Goal: Complete application form

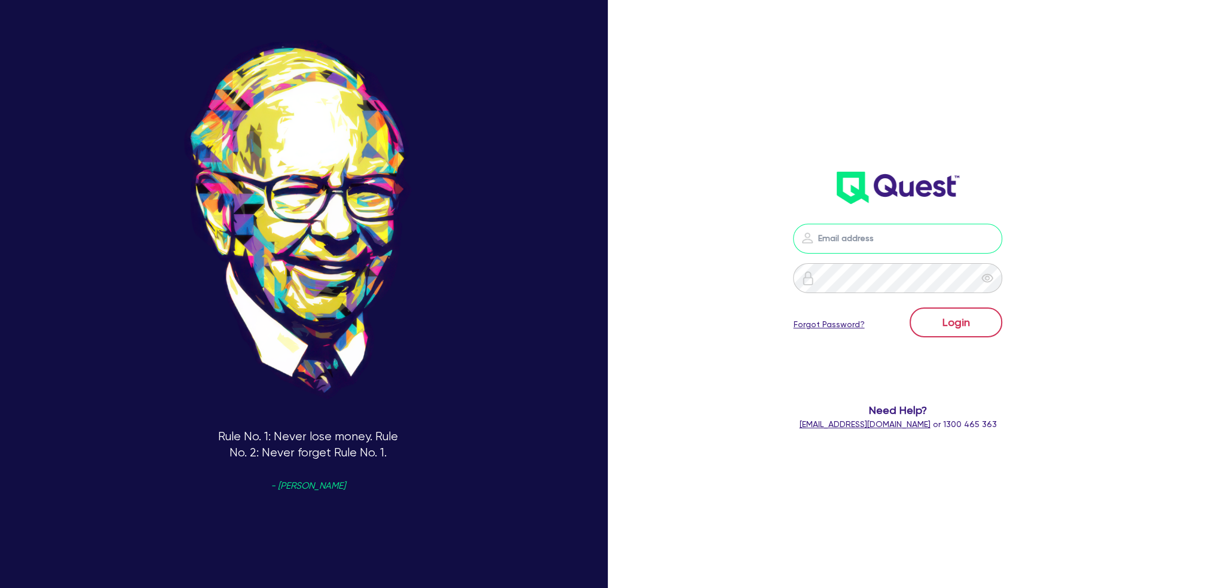
type input "[EMAIL_ADDRESS][DOMAIN_NAME]"
click at [980, 316] on button "Login" at bounding box center [956, 322] width 93 height 30
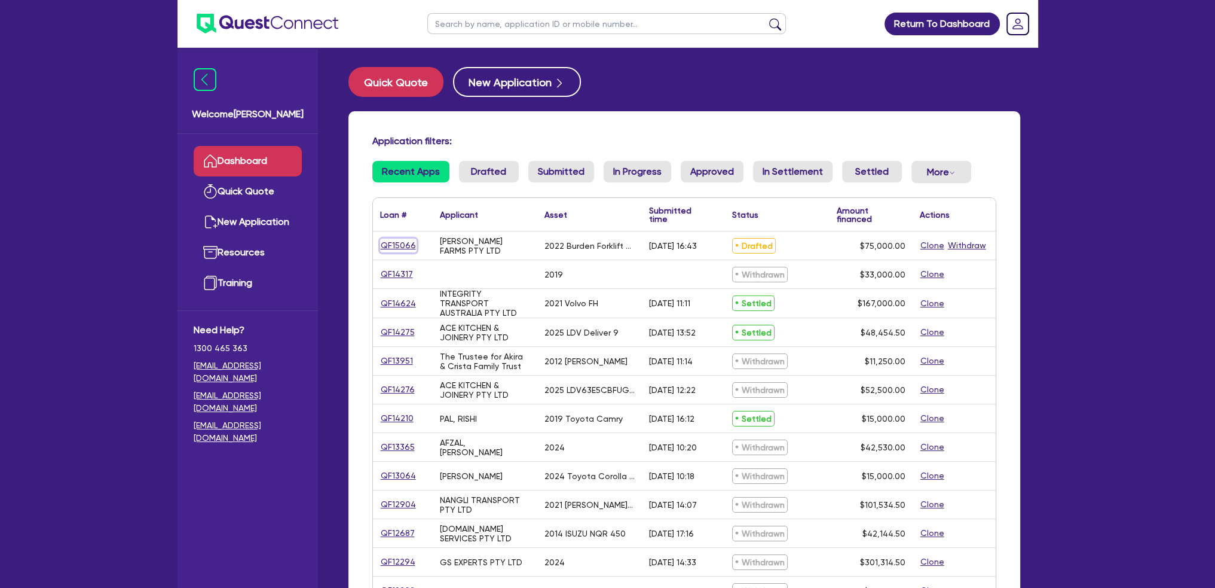
click at [400, 244] on link "QF15066" at bounding box center [398, 246] width 36 height 14
select select "PRIMARY_ASSETS"
select select "FARMING_AND_AGRICULTURE"
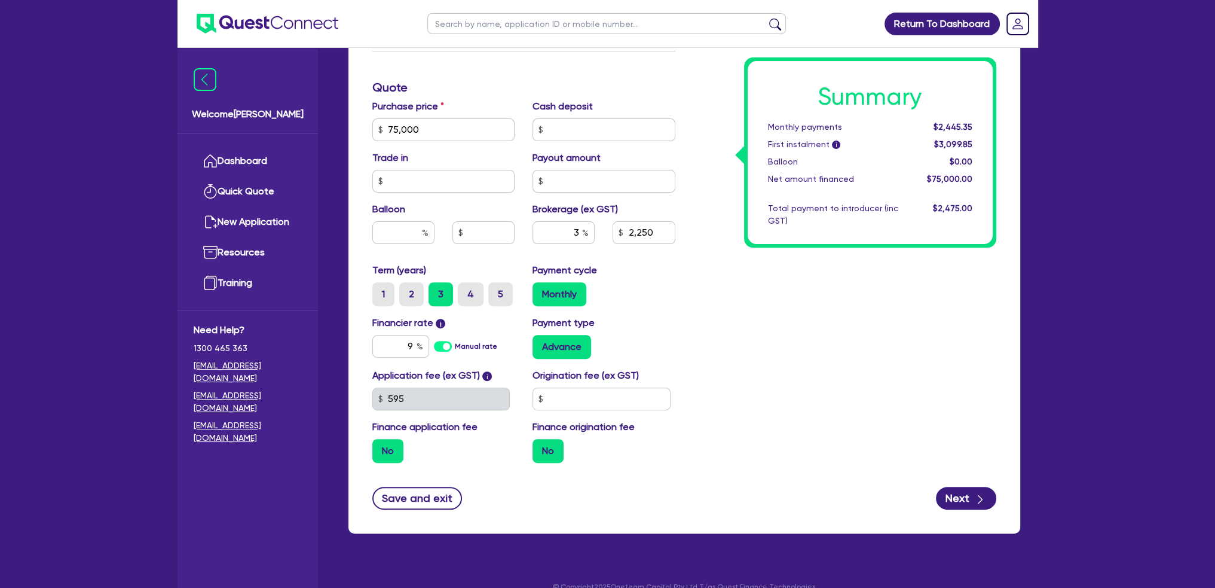
scroll to position [489, 0]
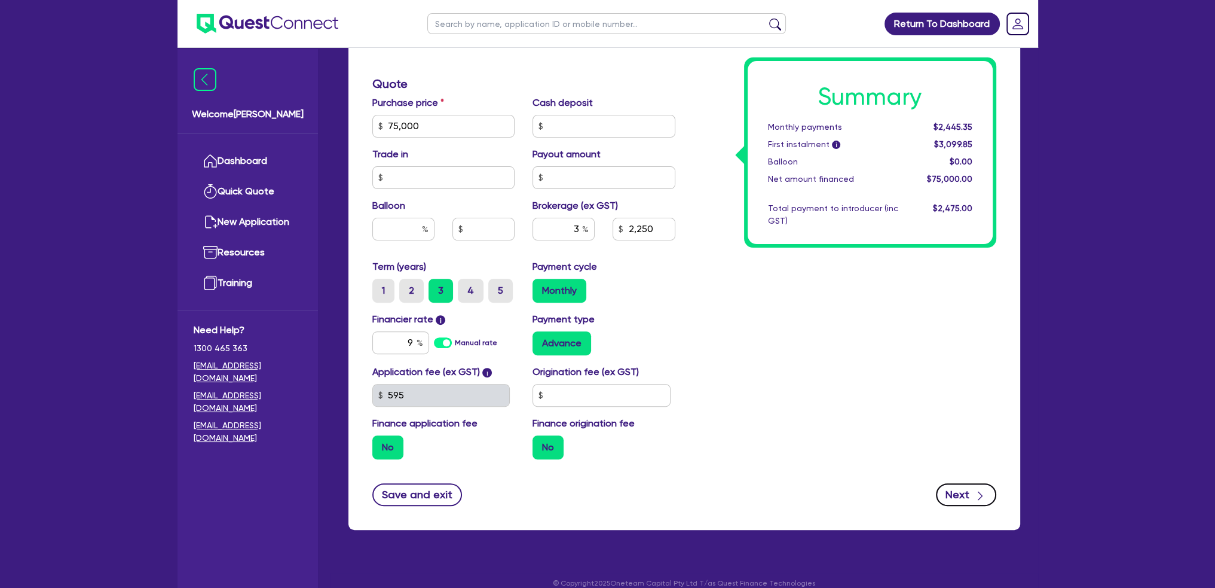
click at [957, 483] on button "Next" at bounding box center [966, 494] width 60 height 23
type input "75,000"
type input "2,250"
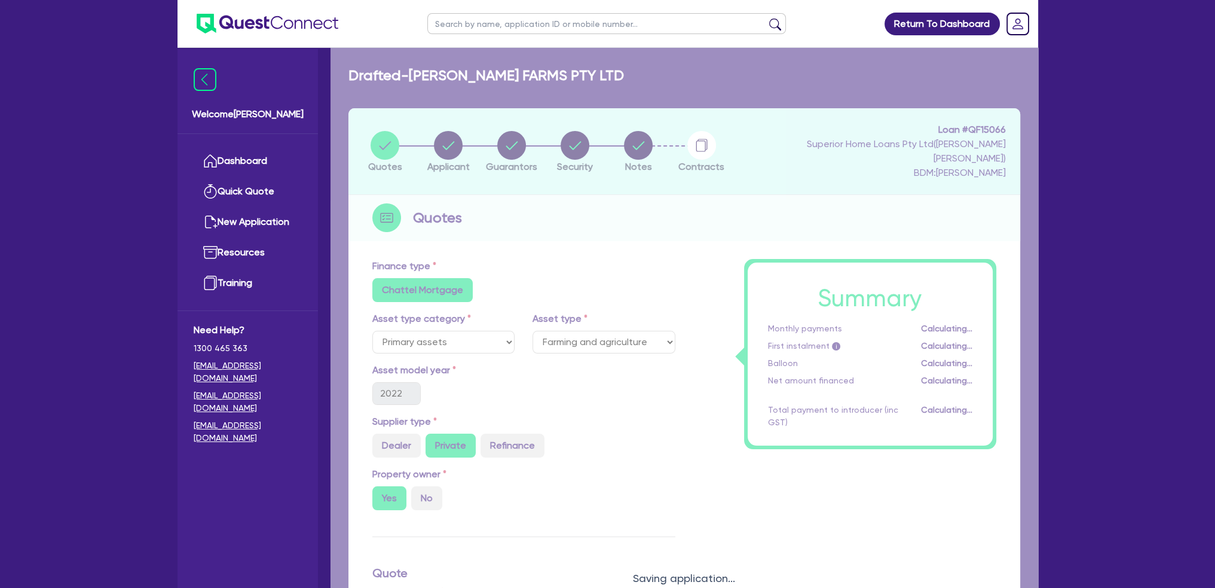
select select "COMPANY"
select select "AGRICULTURE"
select select "FARMERS"
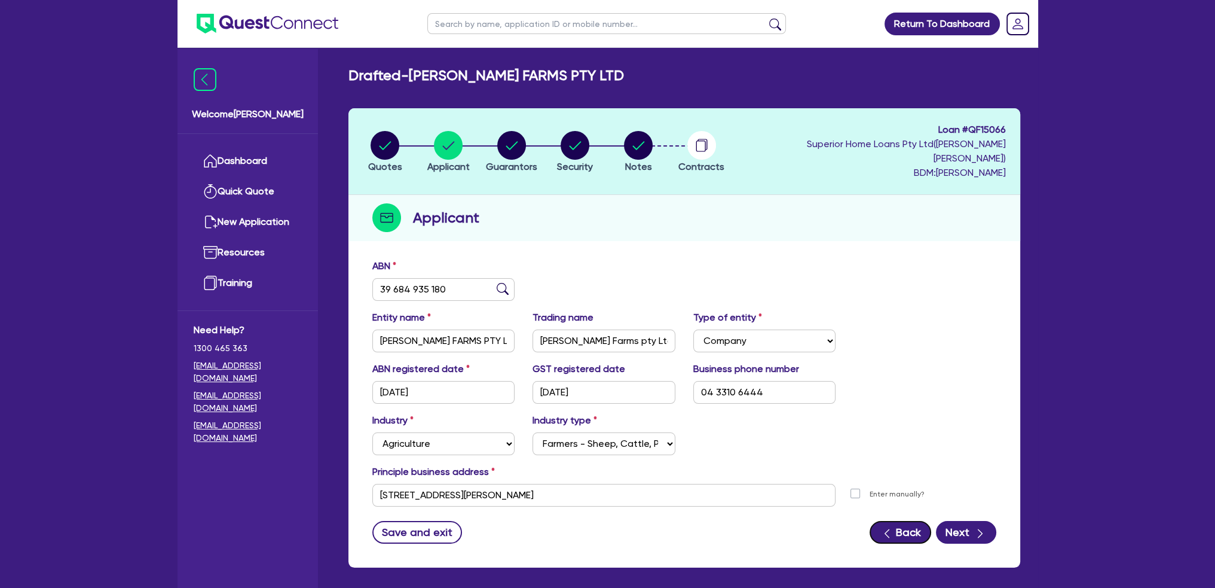
click at [896, 521] on button "Back" at bounding box center [901, 532] width 62 height 23
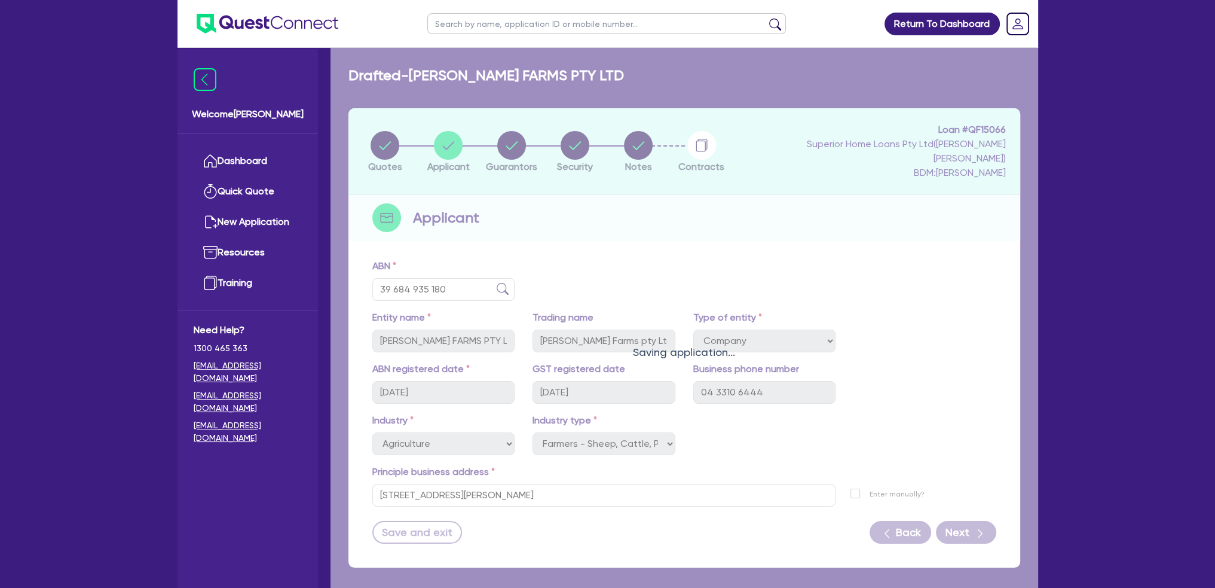
select select "PRIMARY_ASSETS"
select select "FARMING_AND_AGRICULTURE"
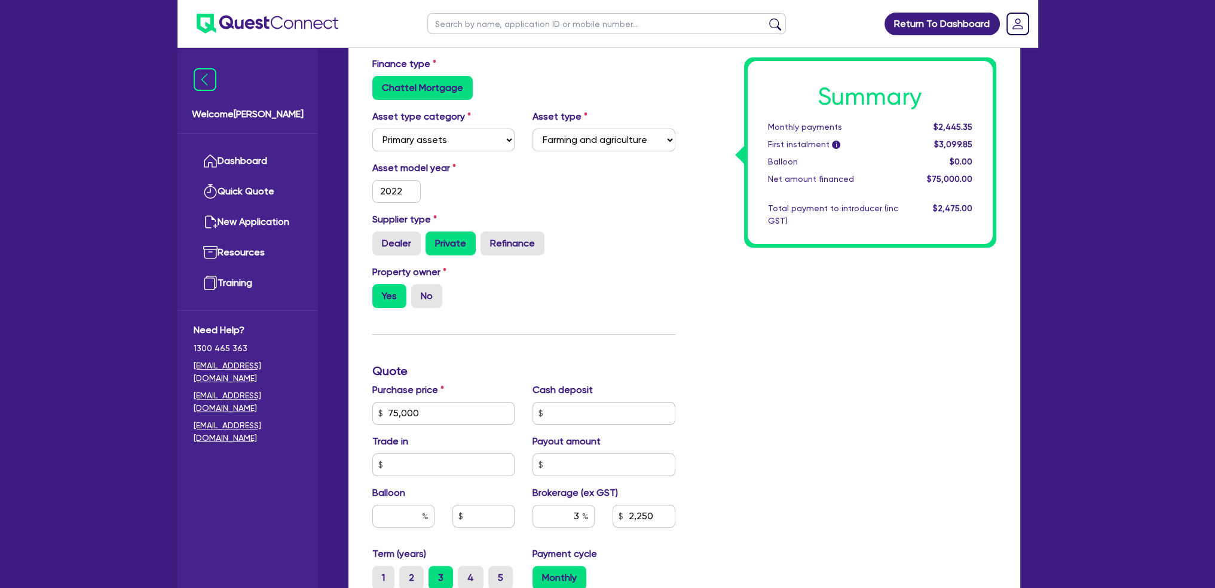
scroll to position [299, 0]
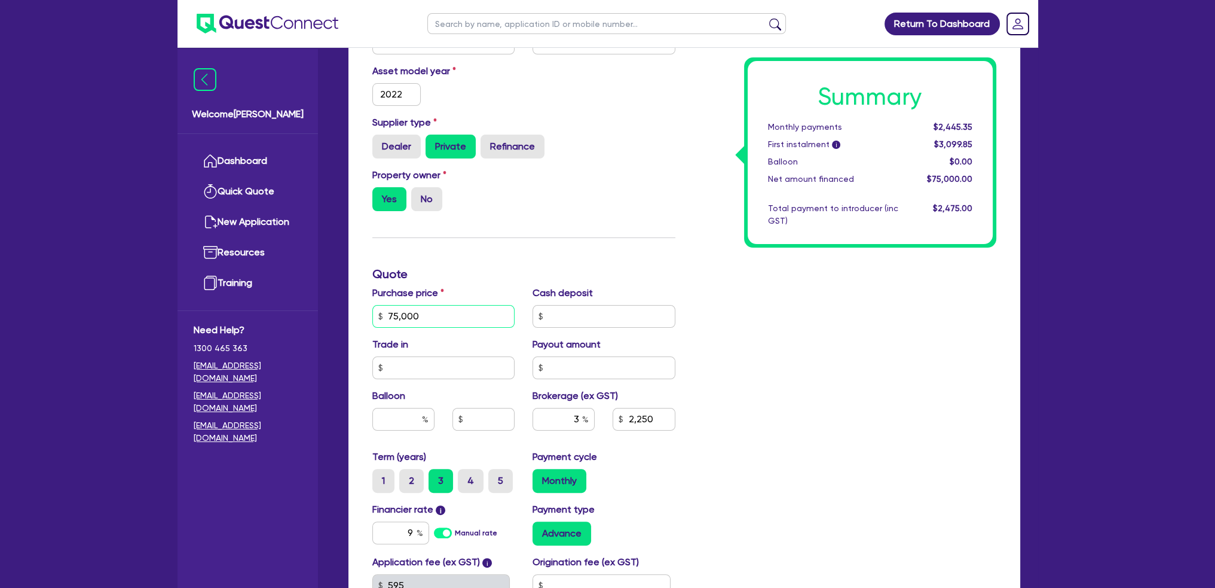
click at [421, 305] on input "75,000" at bounding box center [443, 316] width 143 height 23
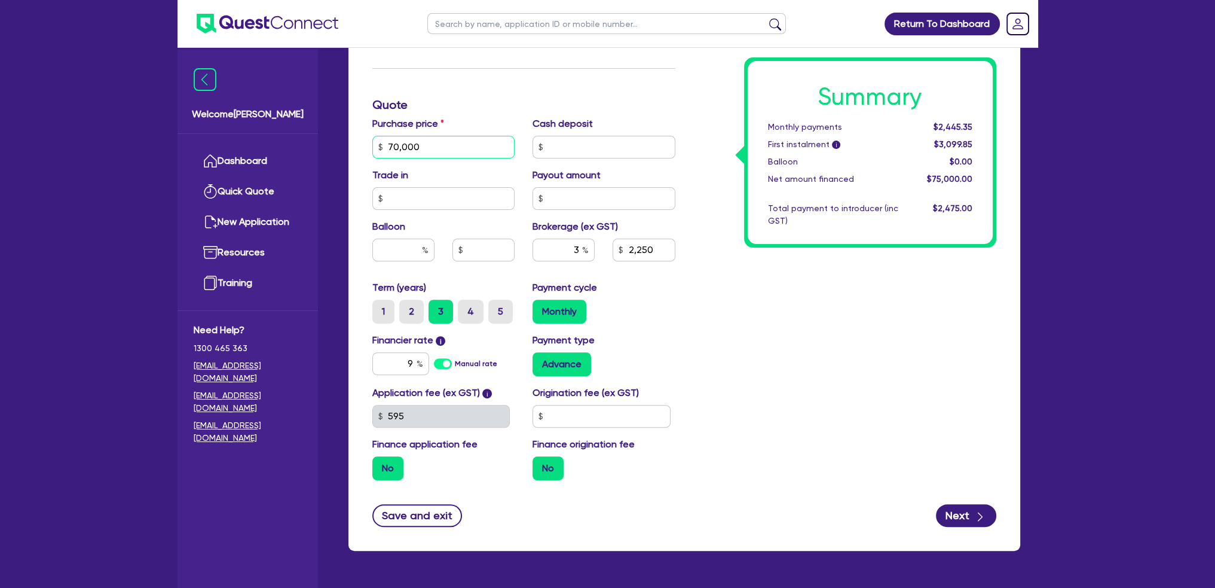
scroll to position [478, 0]
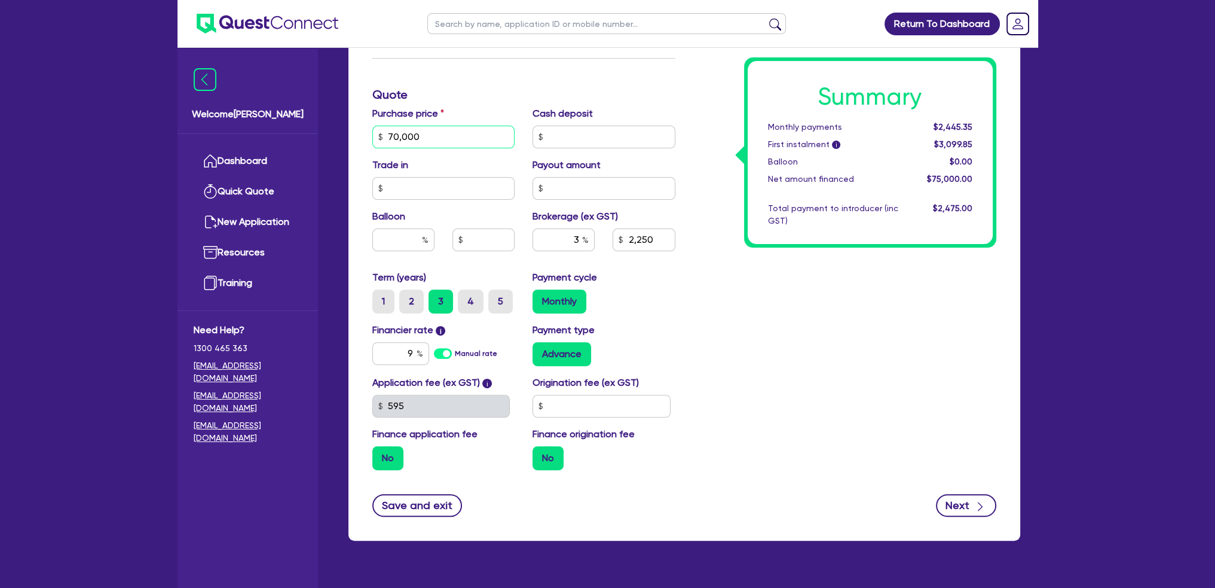
type input "70,000"
click at [968, 494] on button "Next" at bounding box center [966, 505] width 60 height 23
type input "2,100"
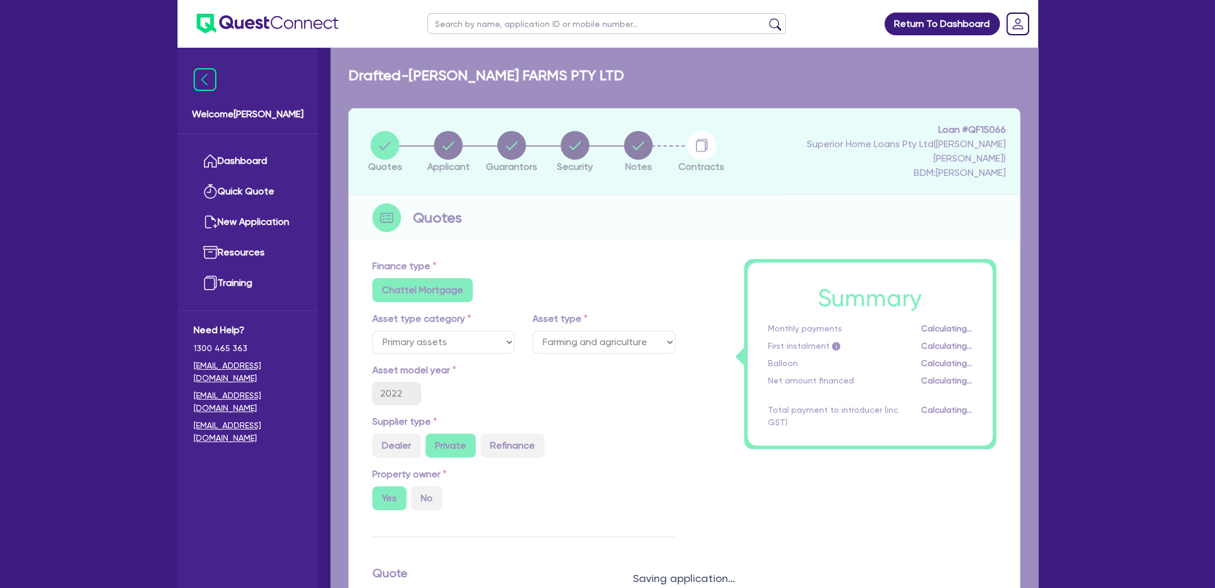
select select "COMPANY"
select select "AGRICULTURE"
select select "FARMERS"
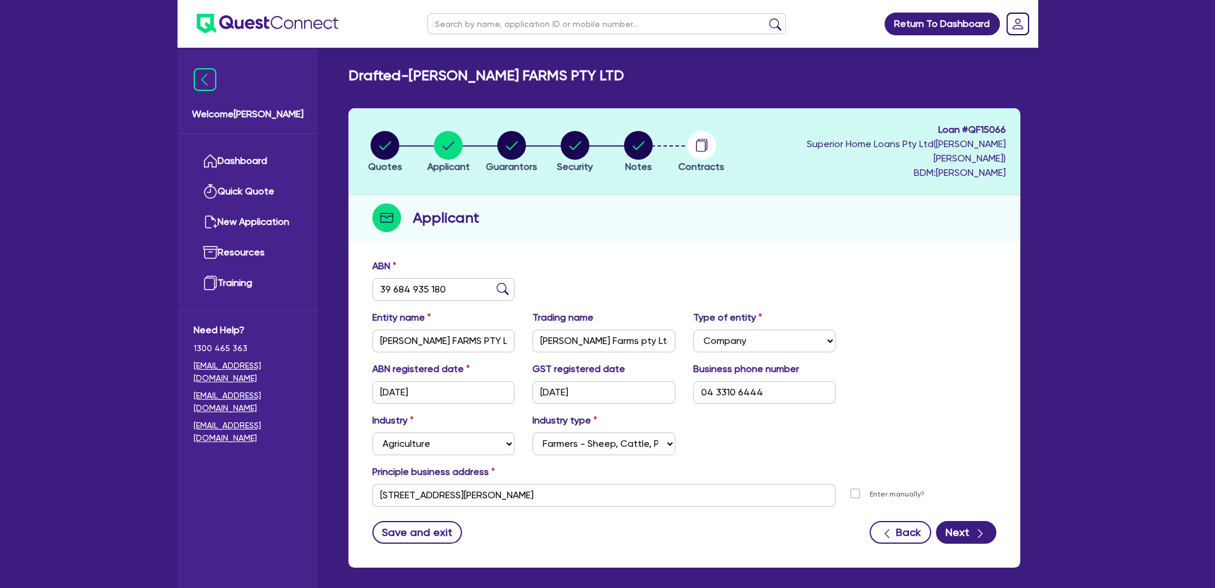
scroll to position [48, 0]
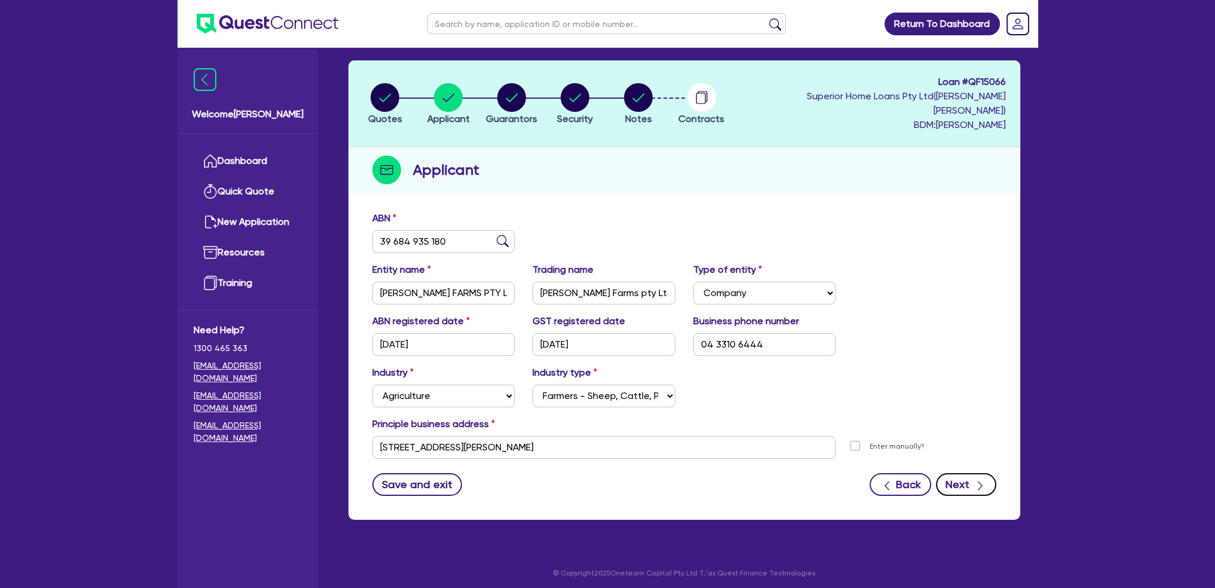
click at [954, 473] on button "Next" at bounding box center [966, 484] width 60 height 23
select select "MR"
select select "VIC"
select select "MARRIED"
select select "PROPERTY"
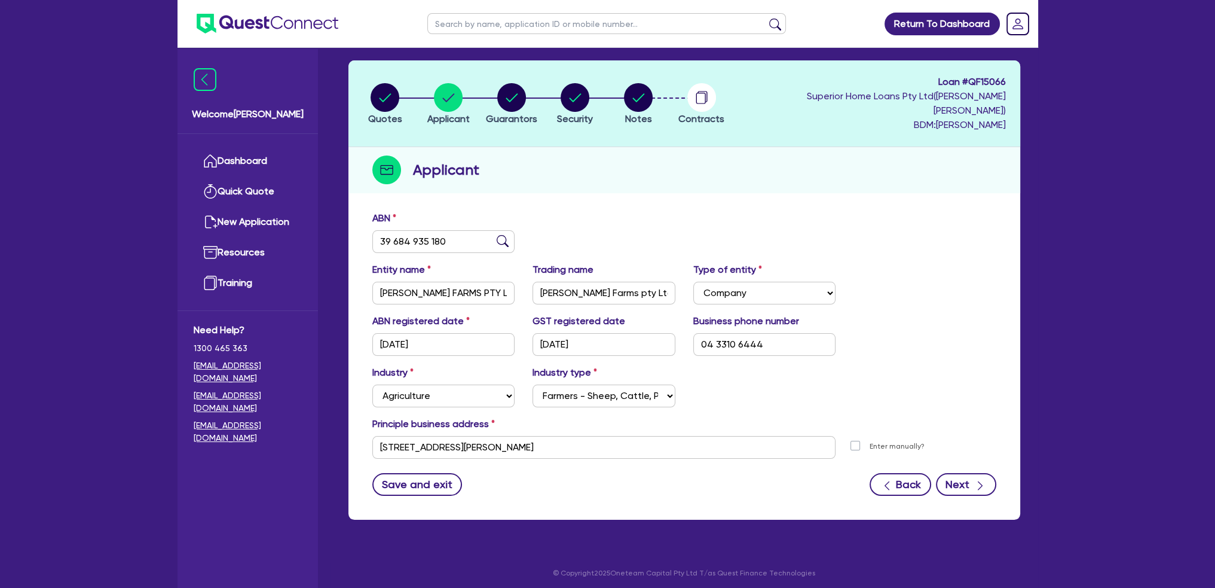
select select "PROPERTY"
select select "VEHICLE"
select select "HOUSEHOLD_PERSONAL"
select select "EQUIPMENT"
select select "MORTGAGE"
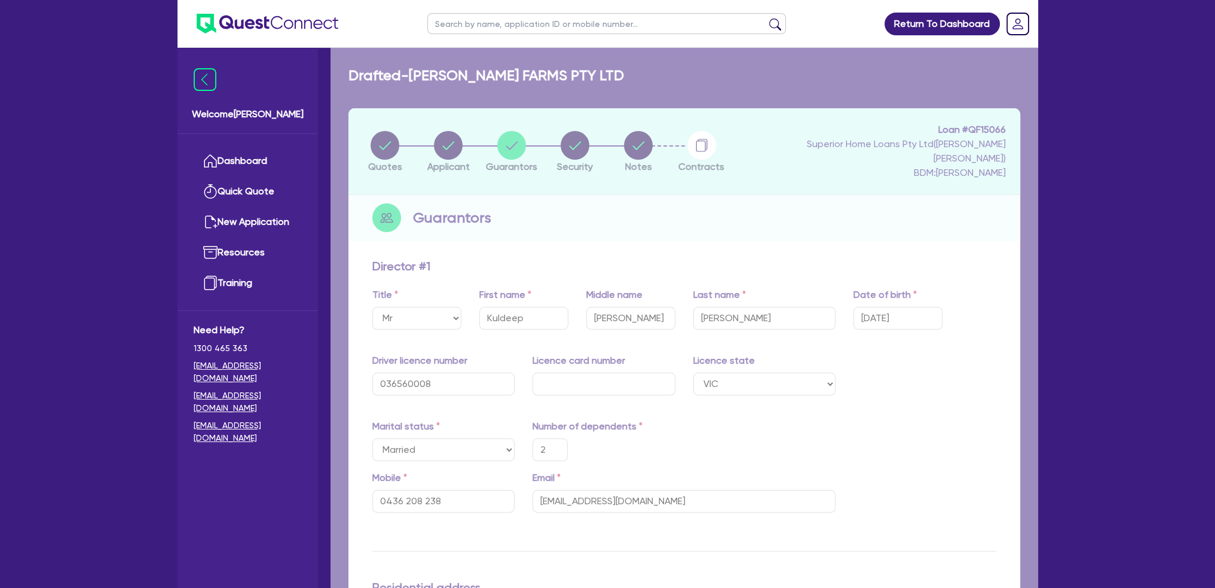
type input "2"
type input "0436 208 238"
type input "950,000"
type input "550,000"
type input "50,000"
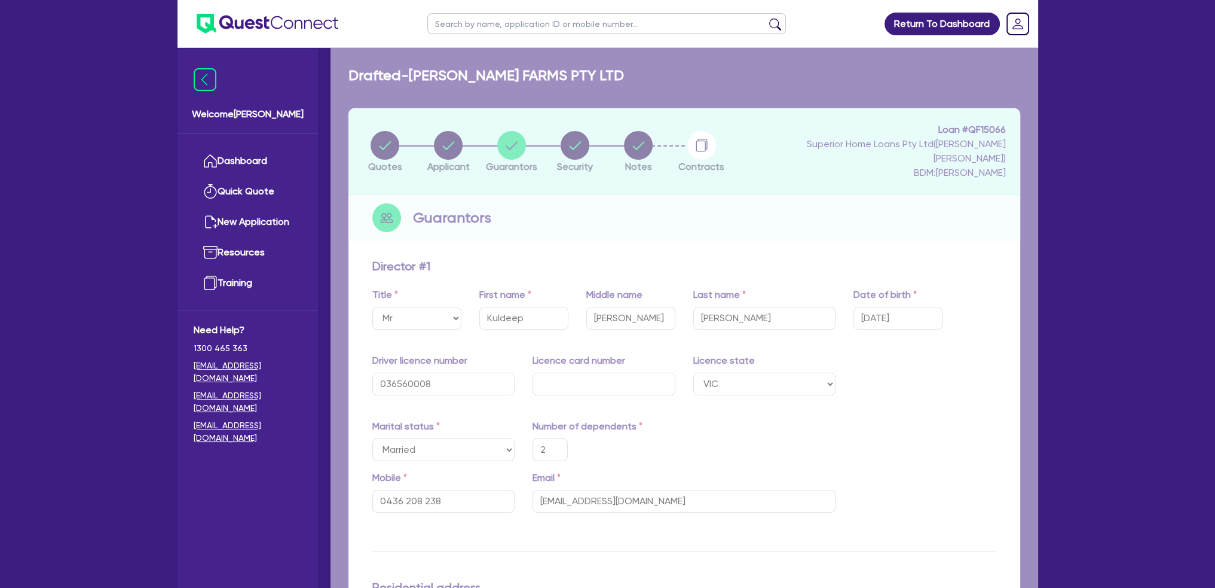
type input "90,000"
type input "40,000"
type input "700,000"
type input "4,679"
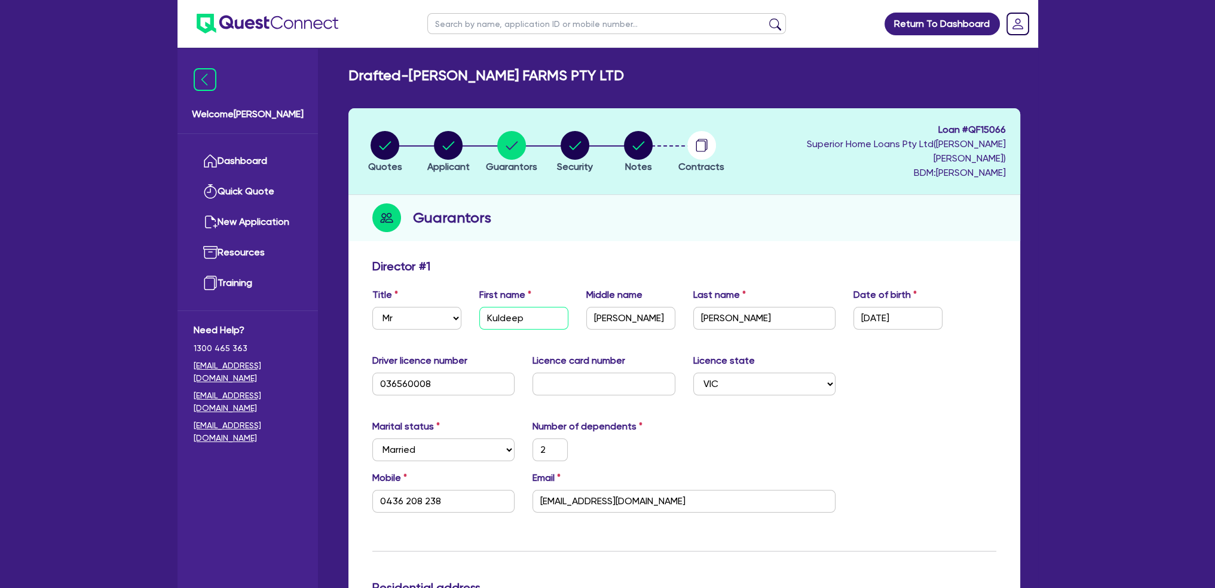
click at [529, 307] on input "Kuldeep" at bounding box center [523, 318] width 89 height 23
type input "Kuldee"
type input "2"
type input "0436 208 238"
type input "950,000"
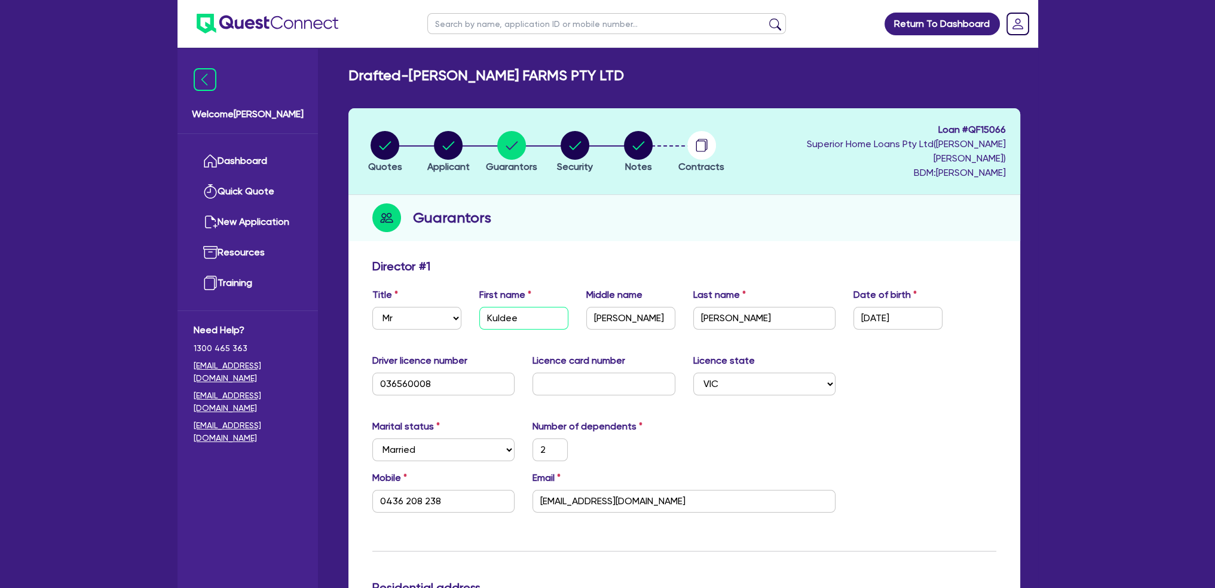
type input "550,000"
type input "50,000"
type input "90,000"
type input "40,000"
type input "700,000"
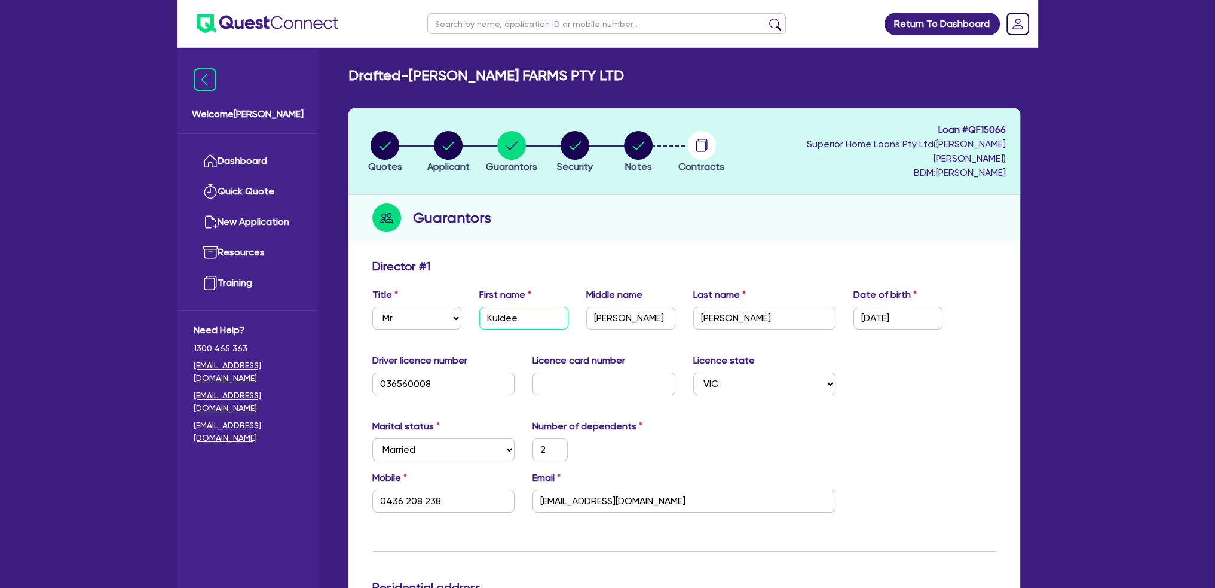
type input "4,679"
type input "Kulde"
type input "2"
type input "0436 208 238"
type input "950,000"
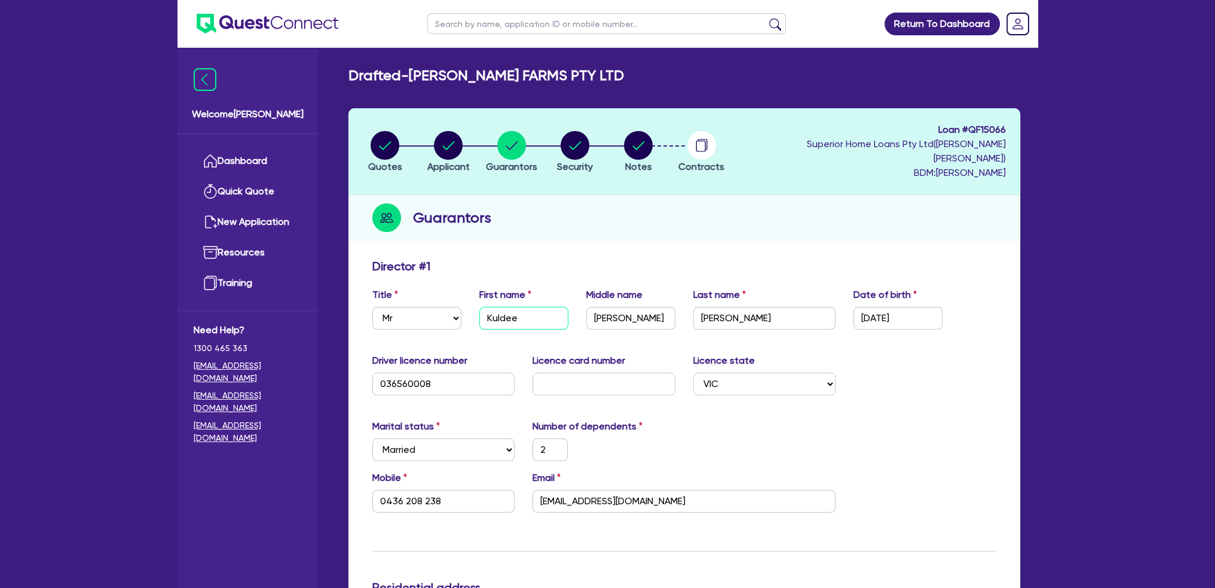
type input "550,000"
type input "50,000"
type input "90,000"
type input "40,000"
type input "700,000"
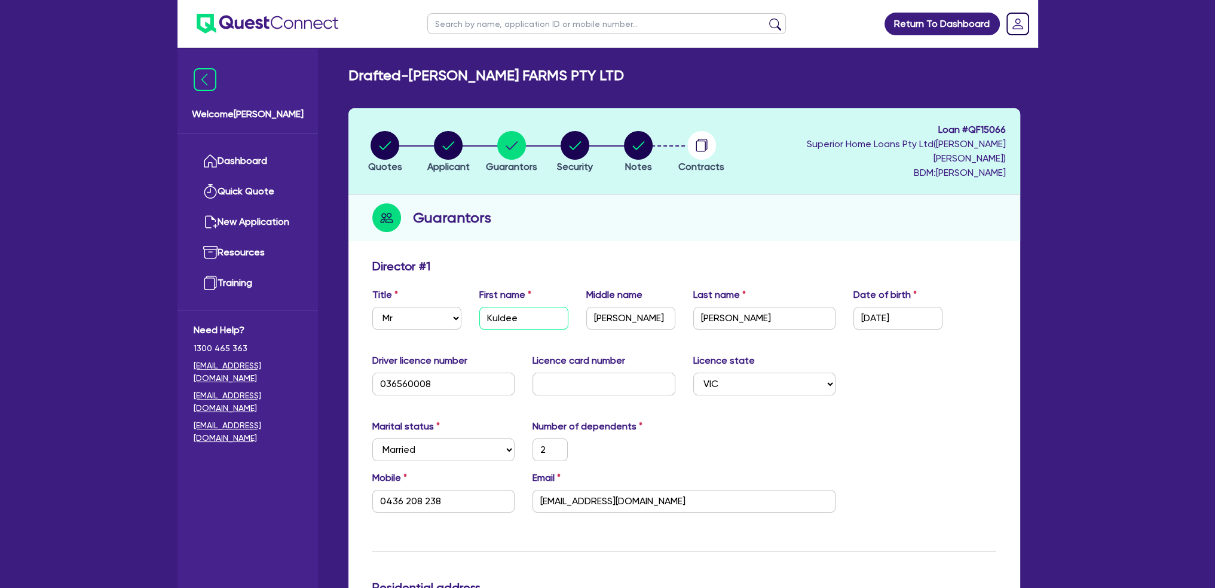
type input "4,679"
type input "Kuld"
type input "2"
type input "0436 208 238"
type input "950,000"
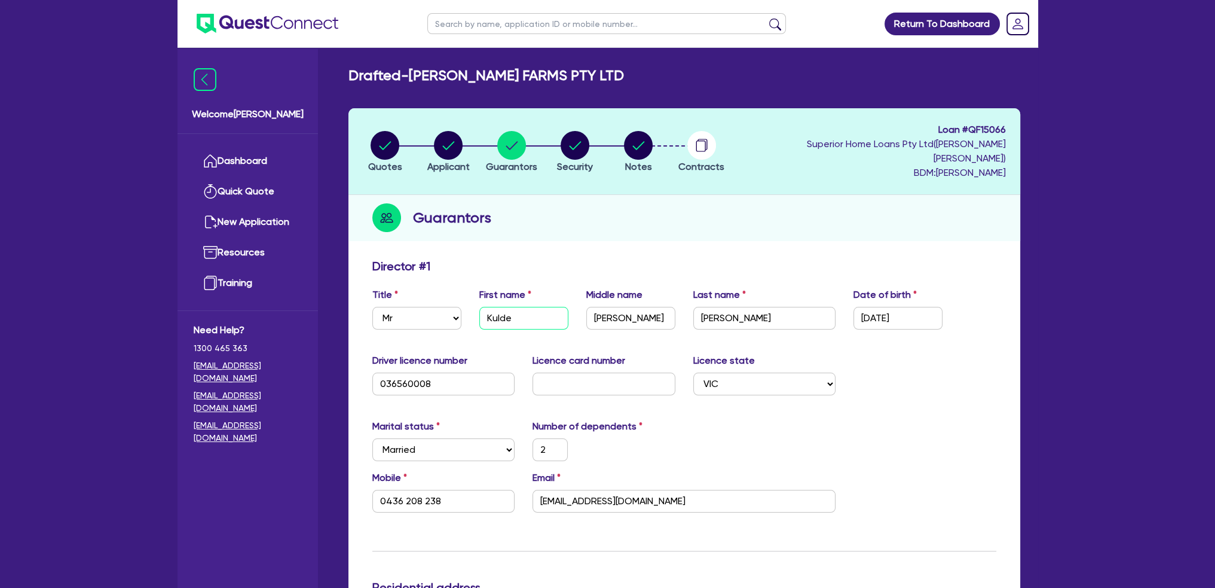
type input "550,000"
type input "50,000"
type input "90,000"
type input "40,000"
type input "700,000"
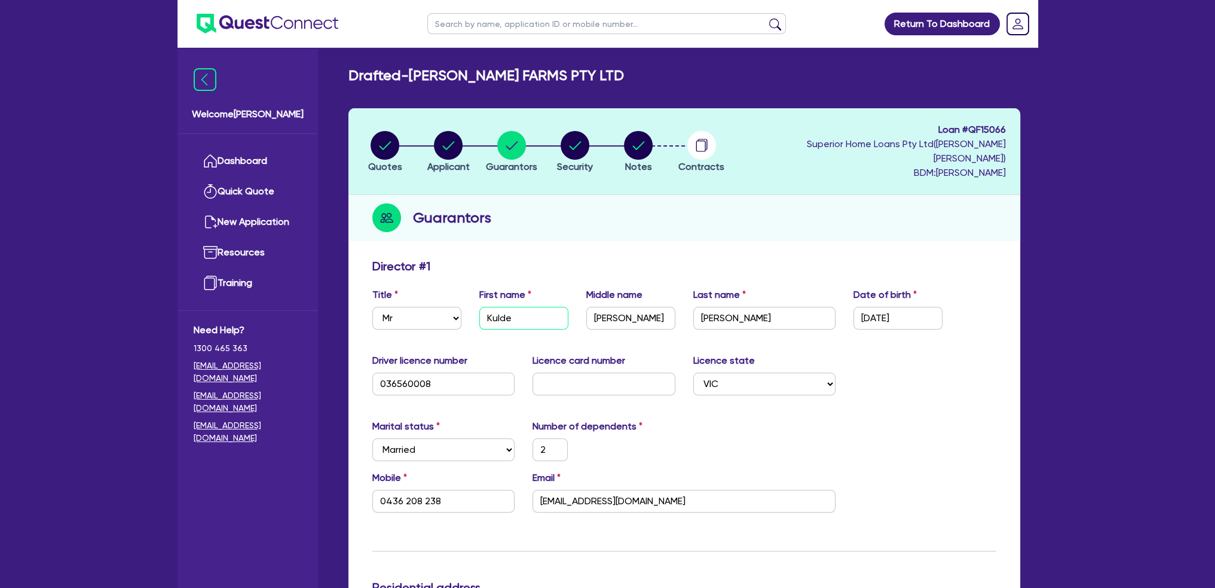
type input "4,679"
type input "Kuldi"
type input "2"
type input "0436 208 238"
type input "950,000"
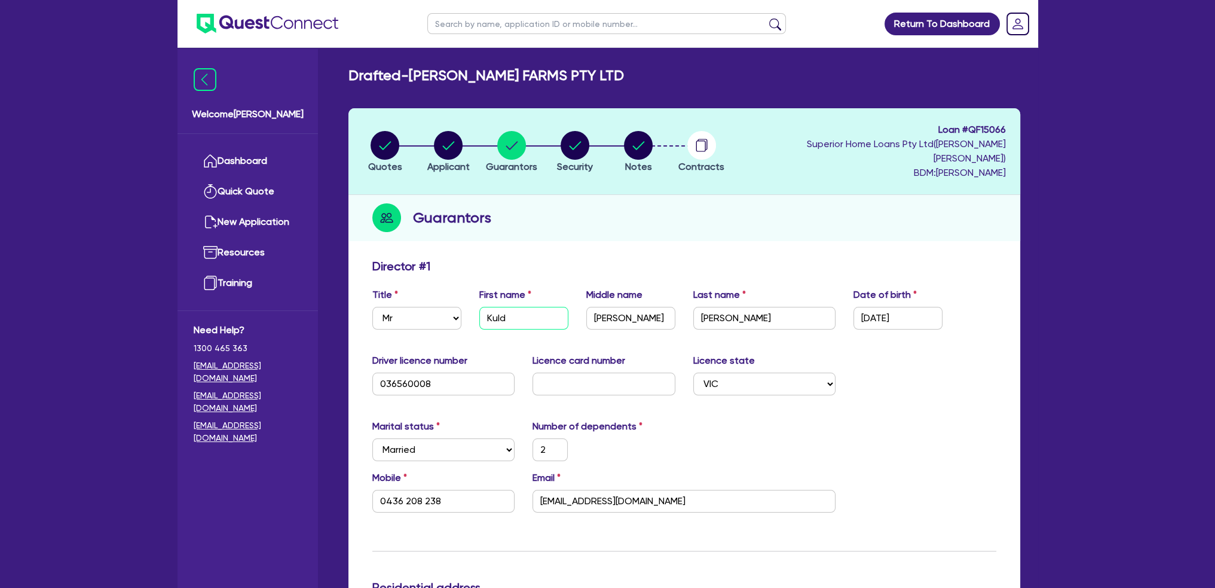
type input "550,000"
type input "50,000"
type input "90,000"
type input "40,000"
type input "700,000"
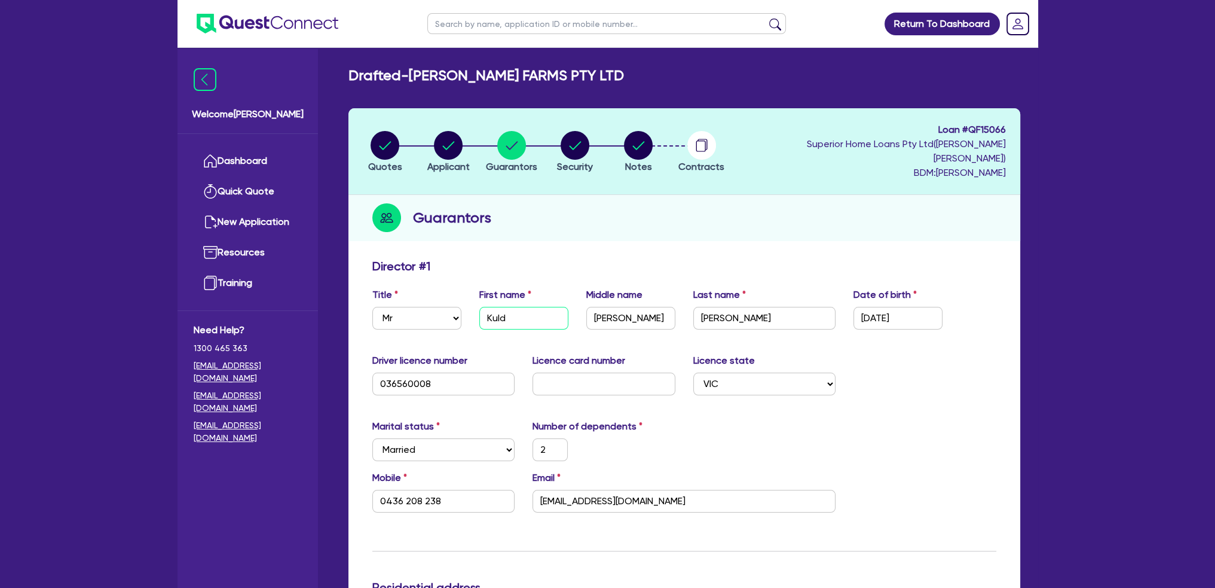
type input "4,679"
type input "[PERSON_NAME]"
type input "2"
type input "0436 208 238"
type input "950,000"
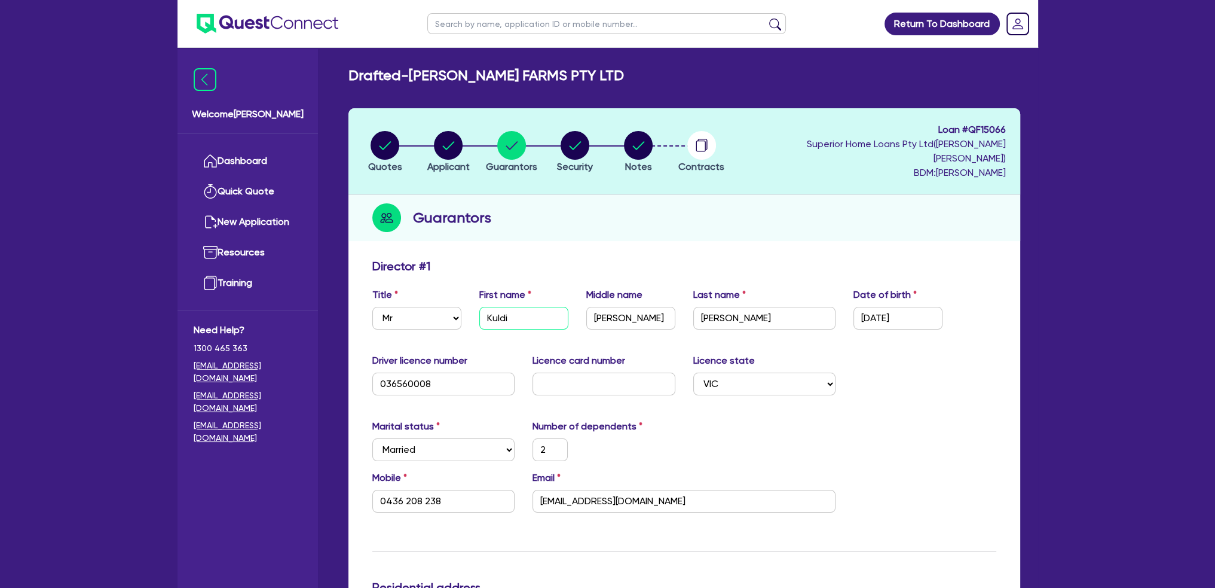
type input "550,000"
type input "50,000"
type input "90,000"
type input "40,000"
type input "700,000"
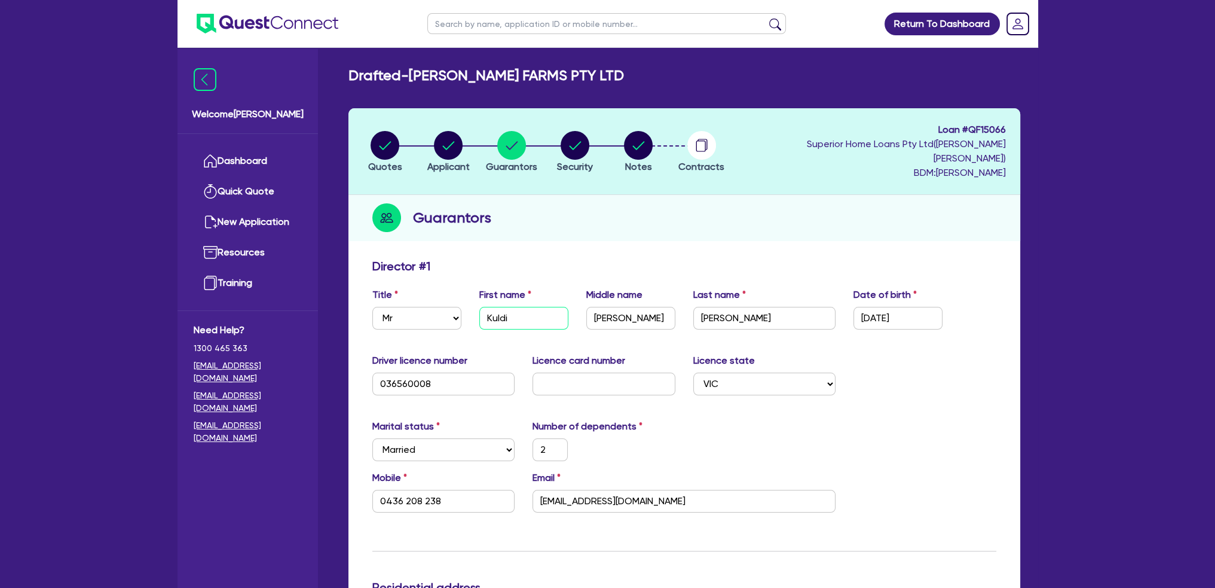
type input "4,679"
type input "[PERSON_NAME]"
click at [638, 307] on input "[PERSON_NAME]" at bounding box center [630, 318] width 89 height 23
type input "Sing"
type input "2"
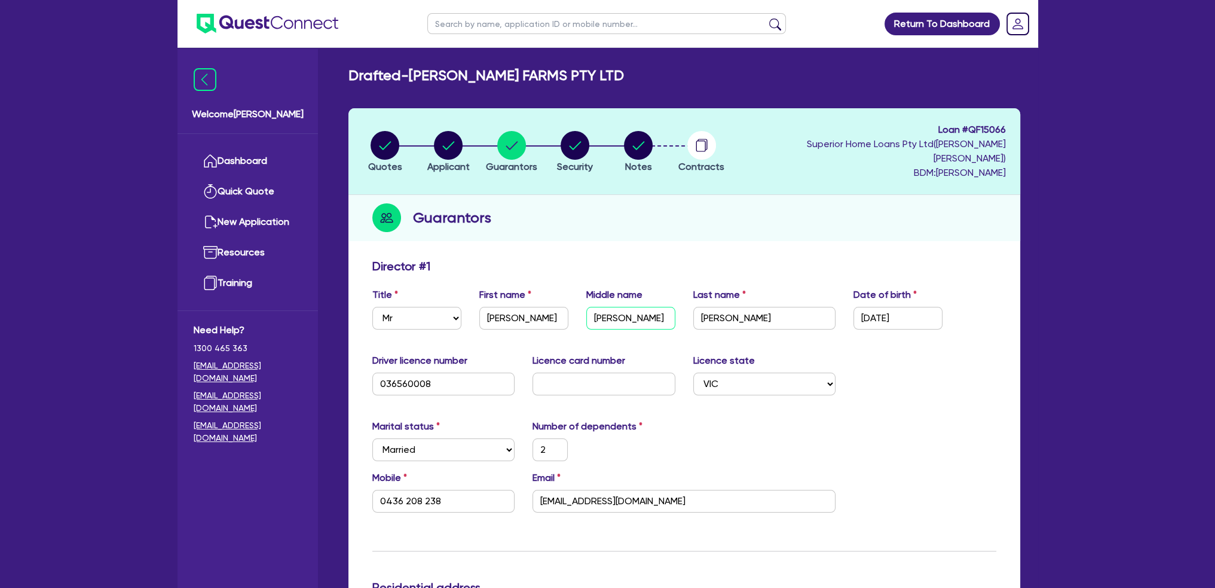
type input "0436 208 238"
type input "950,000"
type input "550,000"
type input "50,000"
type input "90,000"
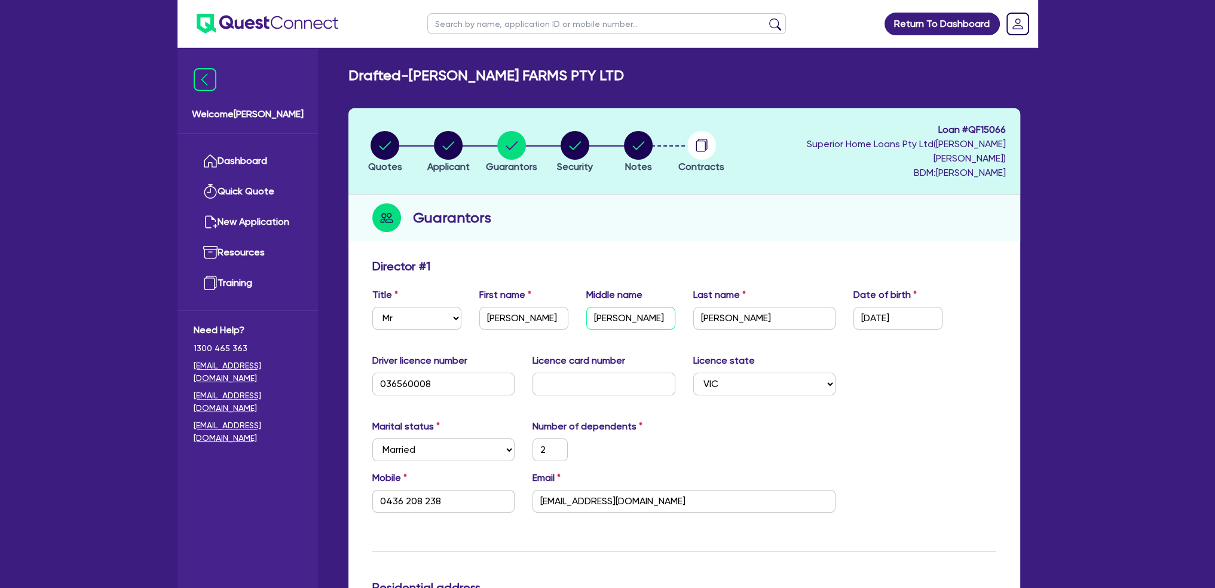
type input "40,000"
type input "700,000"
type input "4,679"
type input "Sin"
type input "2"
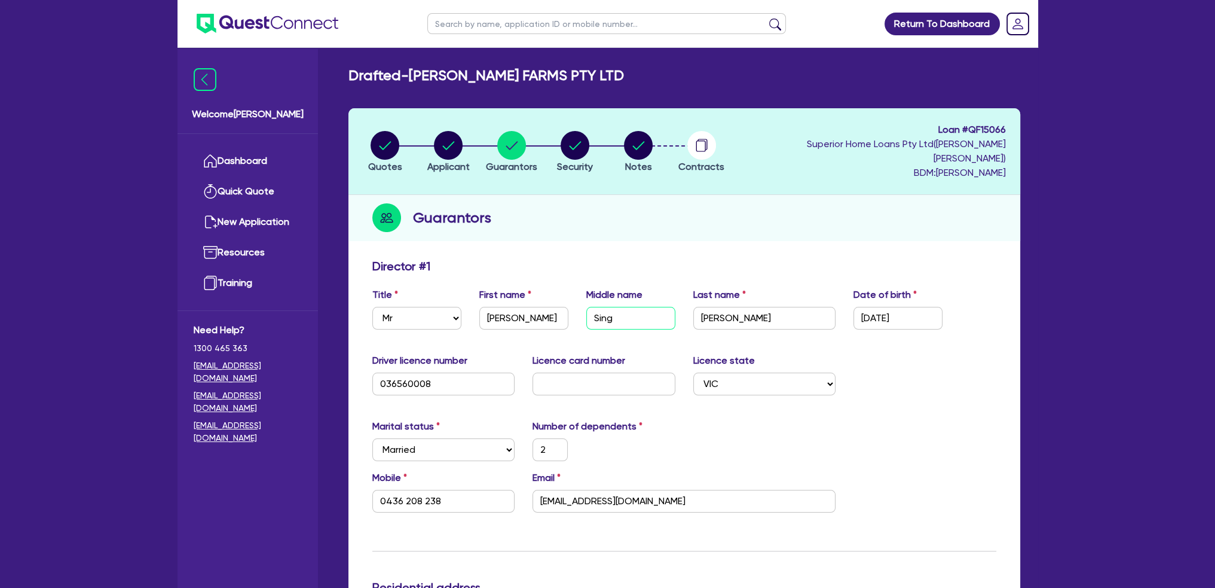
type input "0436 208 238"
type input "950,000"
type input "550,000"
type input "50,000"
type input "90,000"
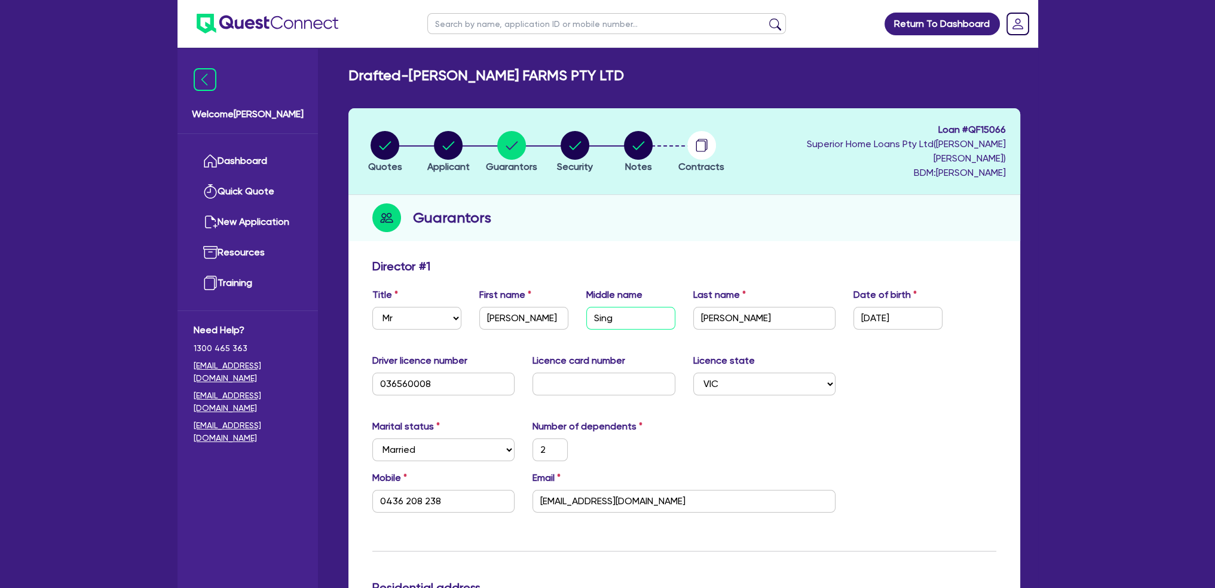
type input "40,000"
type input "700,000"
type input "4,679"
type input "Si"
type input "2"
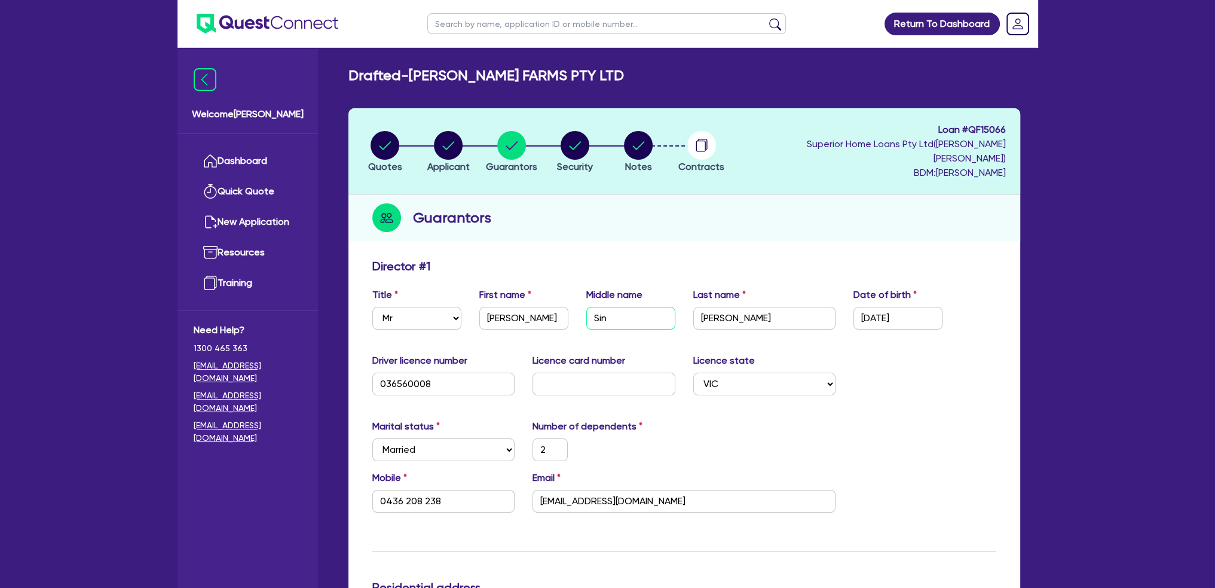
type input "0436 208 238"
type input "950,000"
type input "550,000"
type input "50,000"
type input "90,000"
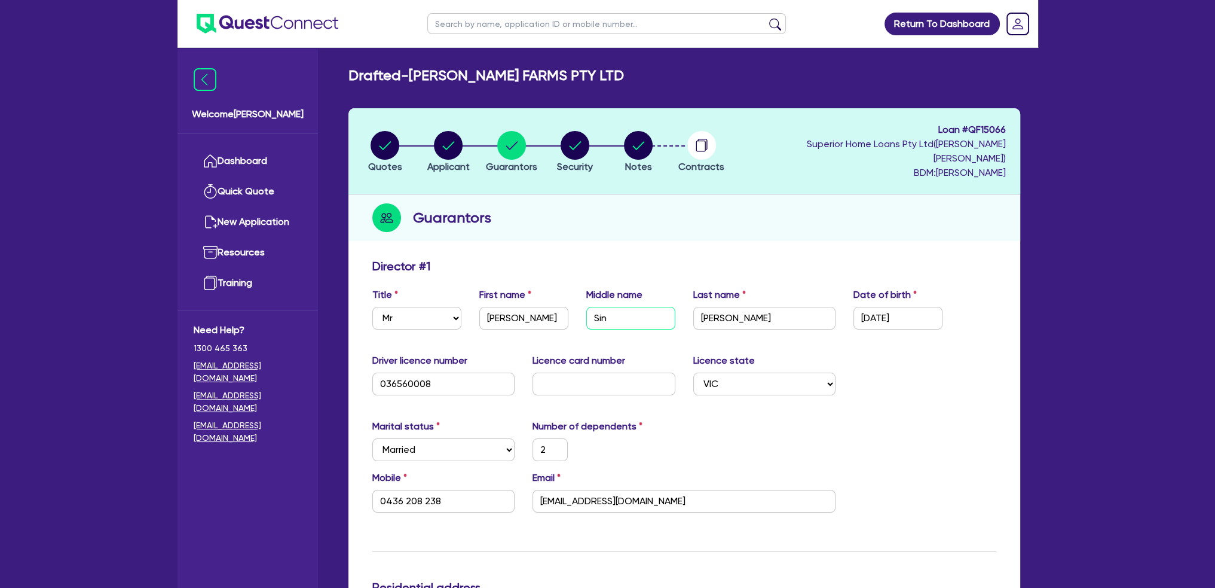
type input "40,000"
type input "700,000"
type input "4,679"
type input "S"
type input "2"
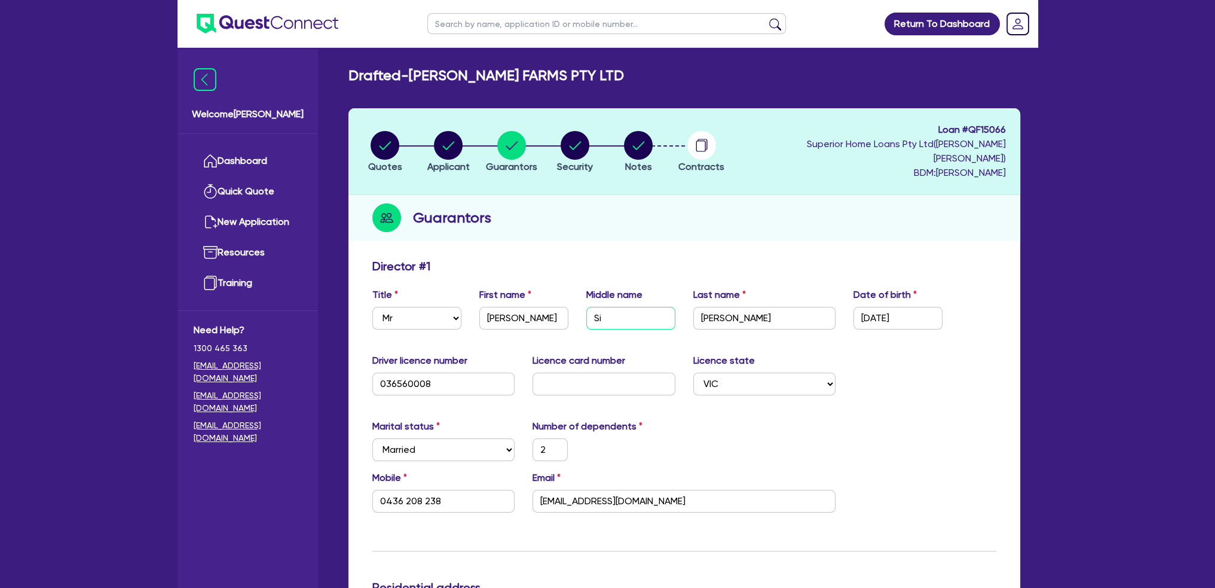
type input "0436 208 238"
type input "950,000"
type input "550,000"
type input "50,000"
type input "90,000"
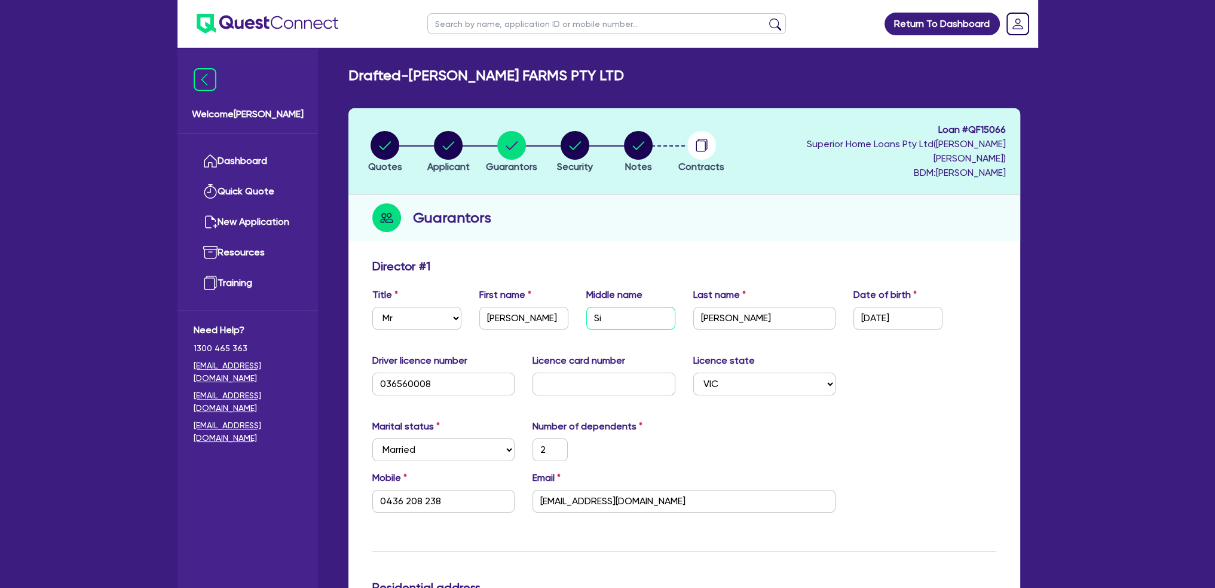
type input "40,000"
type input "700,000"
type input "4,679"
type input "2"
type input "0436 208 238"
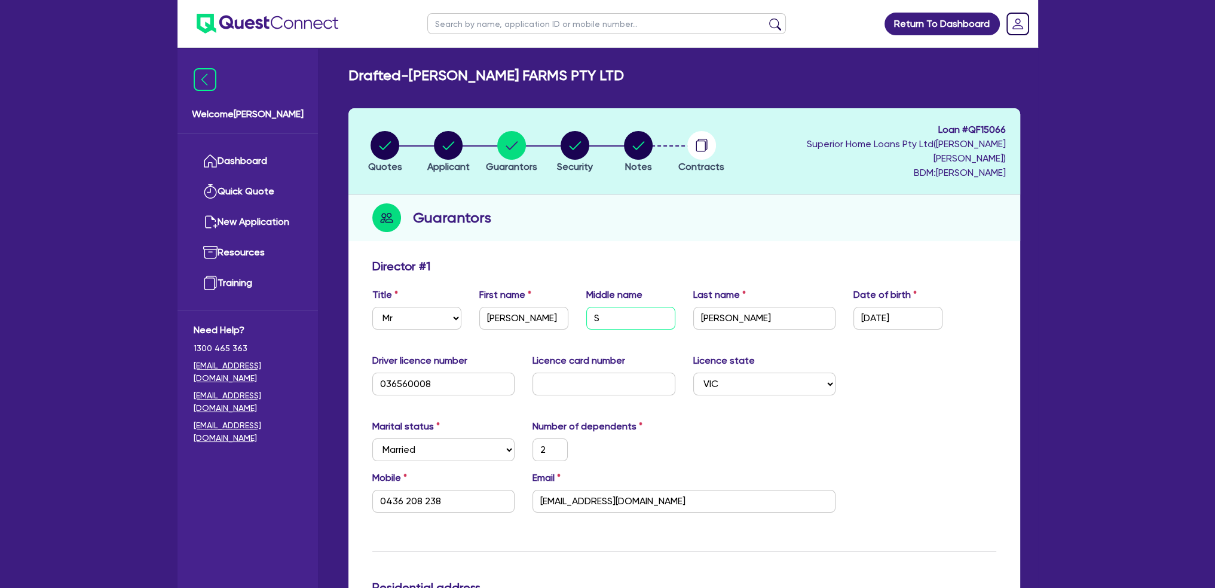
type input "950,000"
type input "550,000"
type input "50,000"
type input "90,000"
type input "40,000"
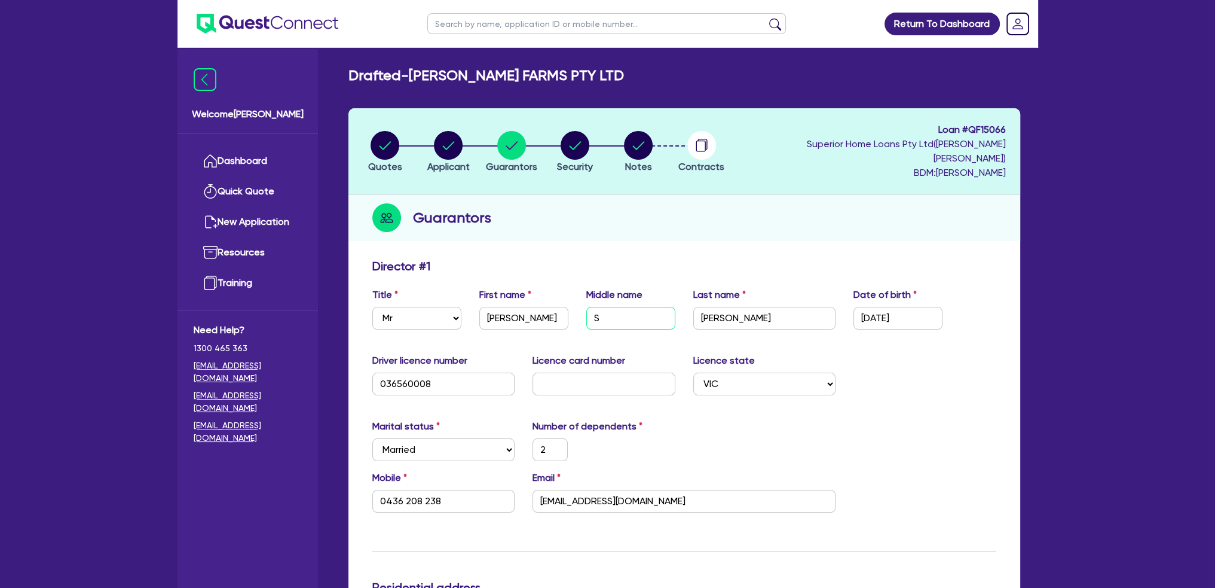
type input "700,000"
type input "4,679"
click at [736, 307] on input "[PERSON_NAME]" at bounding box center [764, 318] width 143 height 23
type input "Sandh"
type input "2"
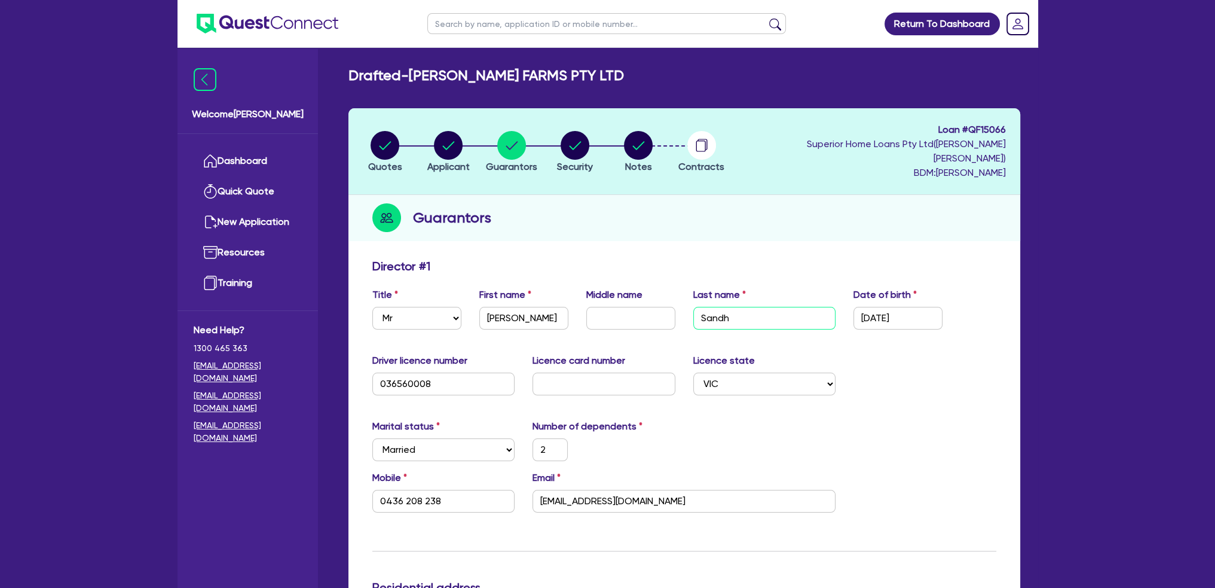
type input "0436 208 238"
type input "950,000"
type input "550,000"
type input "50,000"
type input "90,000"
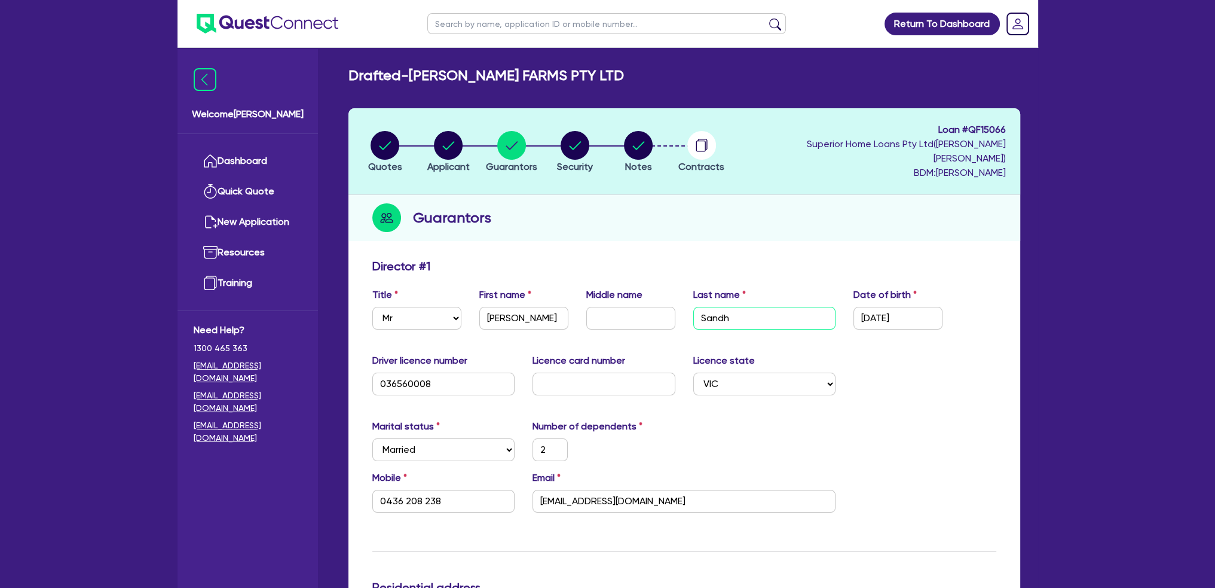
type input "40,000"
type input "700,000"
type input "4,679"
type input "Sand"
type input "2"
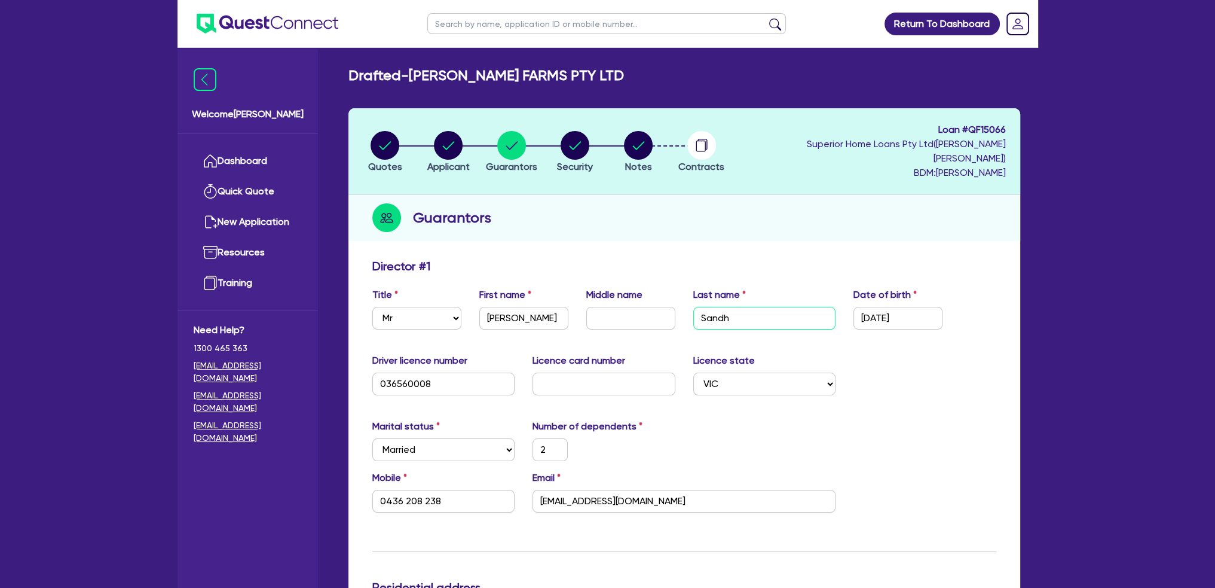
type input "0436 208 238"
type input "950,000"
type input "550,000"
type input "50,000"
type input "90,000"
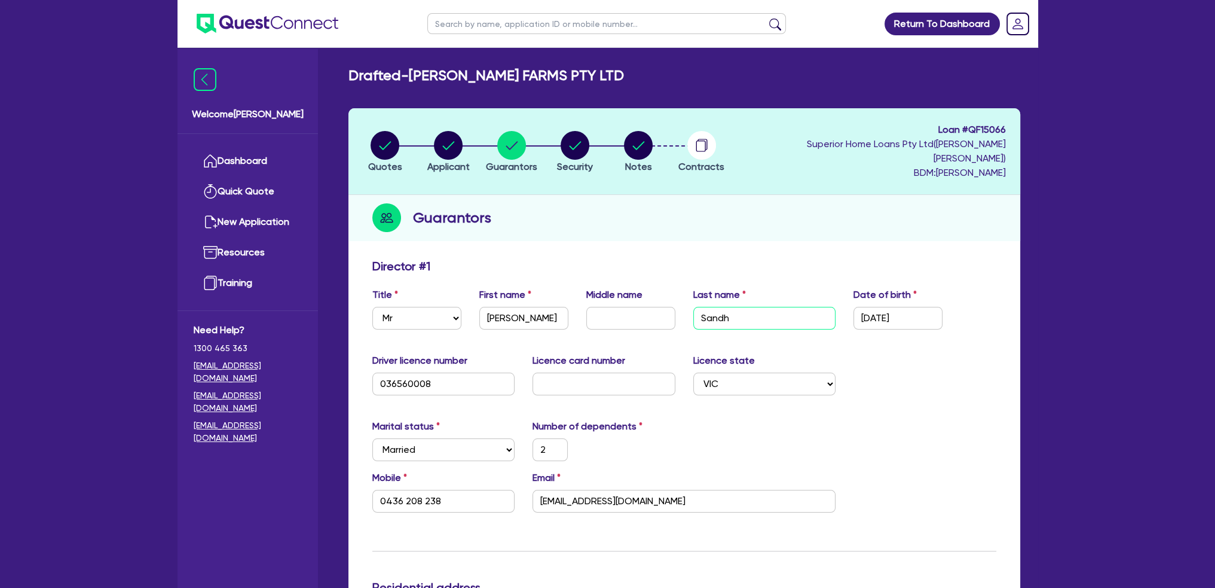
type input "40,000"
type input "700,000"
type input "4,679"
type input "San"
type input "2"
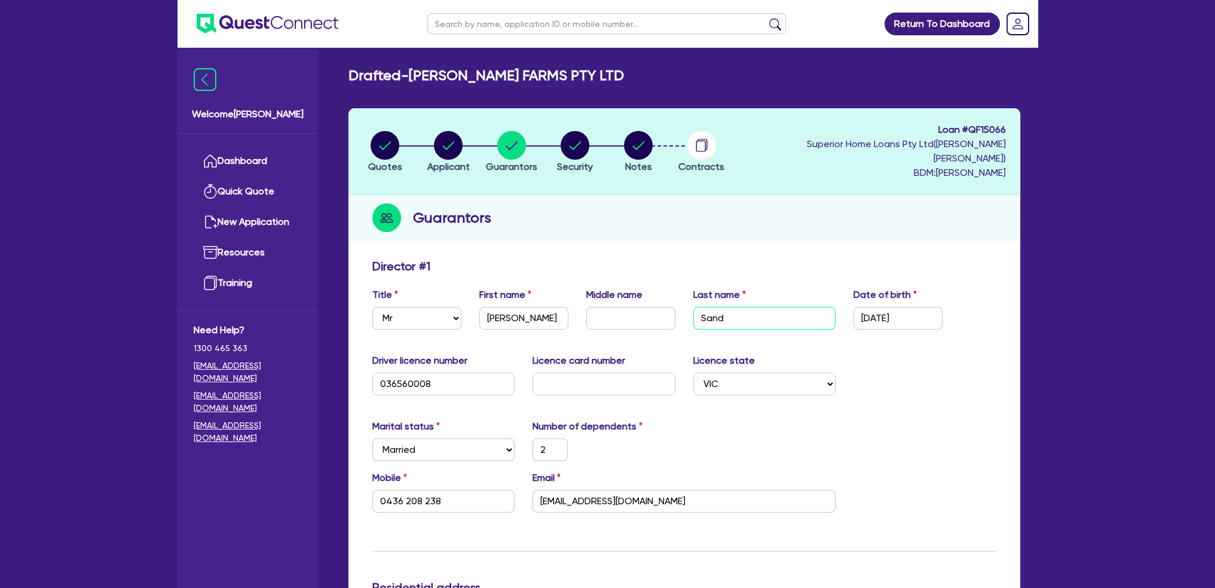
type input "0436 208 238"
type input "950,000"
type input "550,000"
type input "50,000"
type input "90,000"
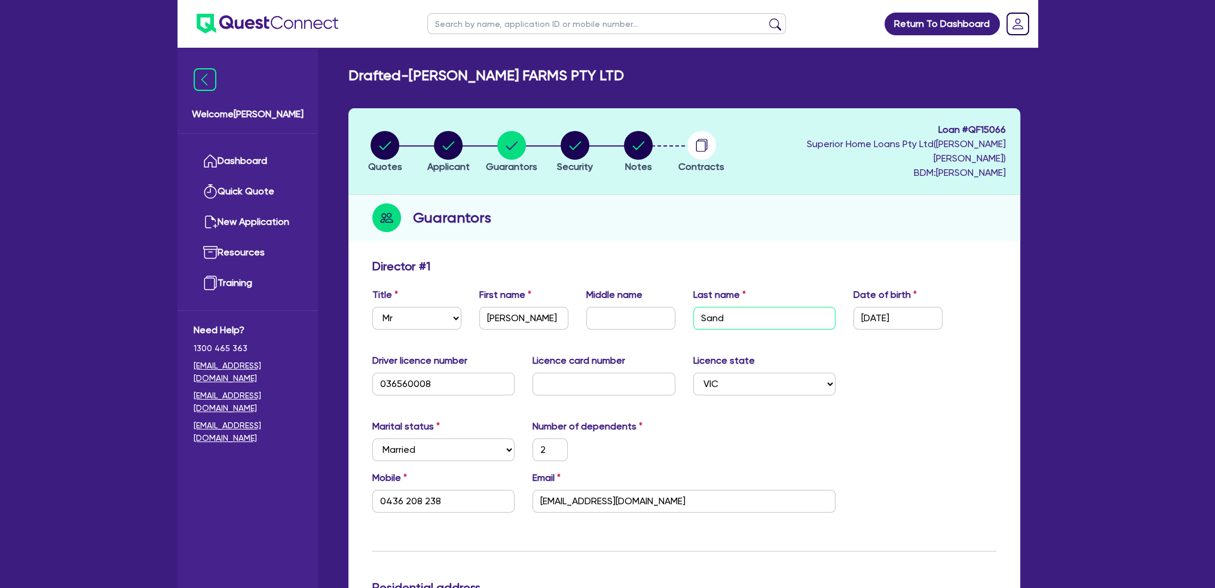
type input "40,000"
type input "700,000"
type input "4,679"
type input "Sa"
type input "2"
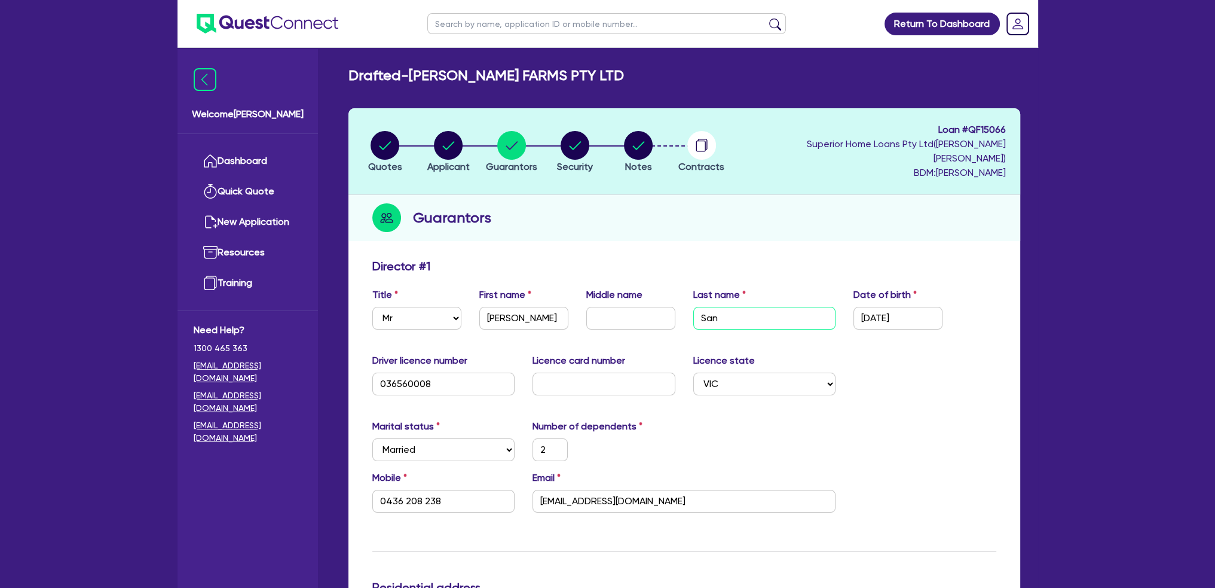
type input "0436 208 238"
type input "950,000"
type input "550,000"
type input "50,000"
type input "90,000"
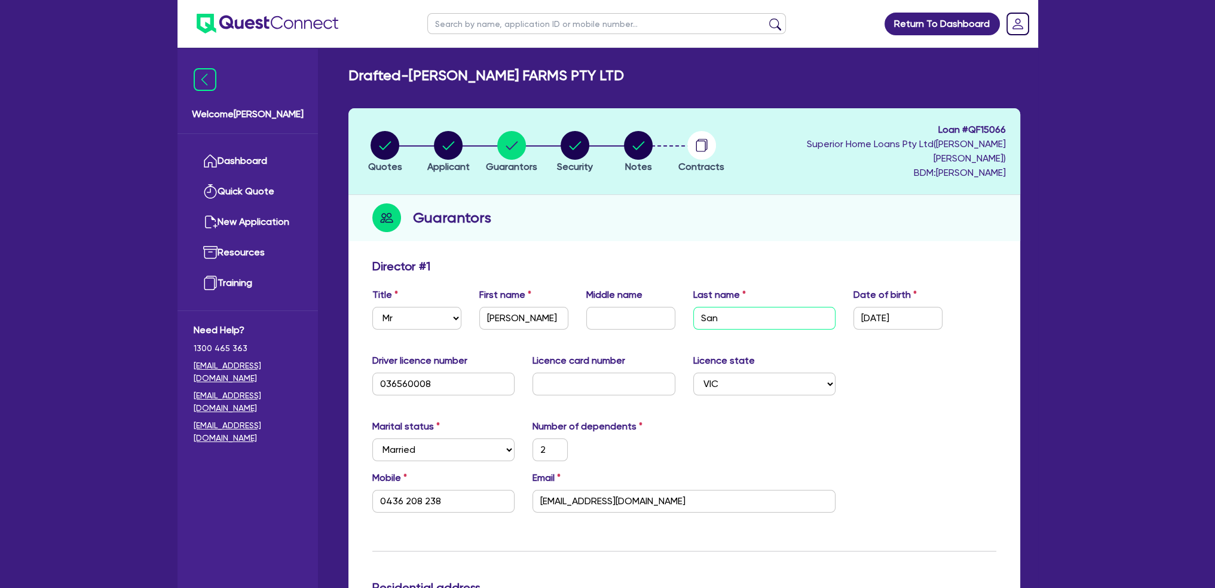
type input "40,000"
type input "700,000"
type input "4,679"
type input "S"
type input "2"
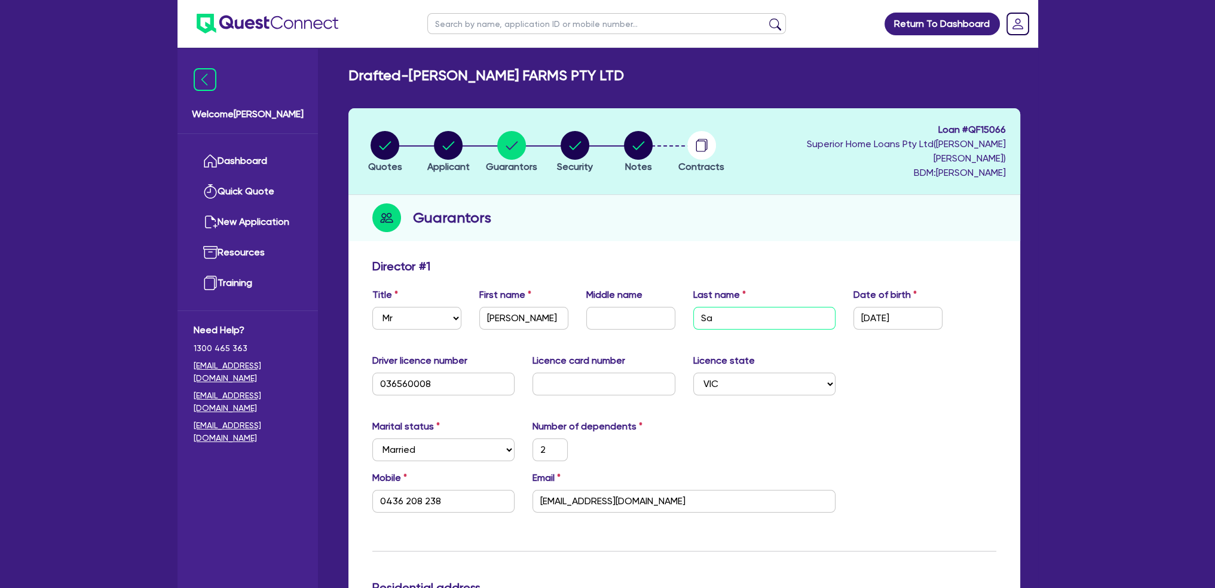
type input "0436 208 238"
type input "950,000"
type input "550,000"
type input "50,000"
type input "90,000"
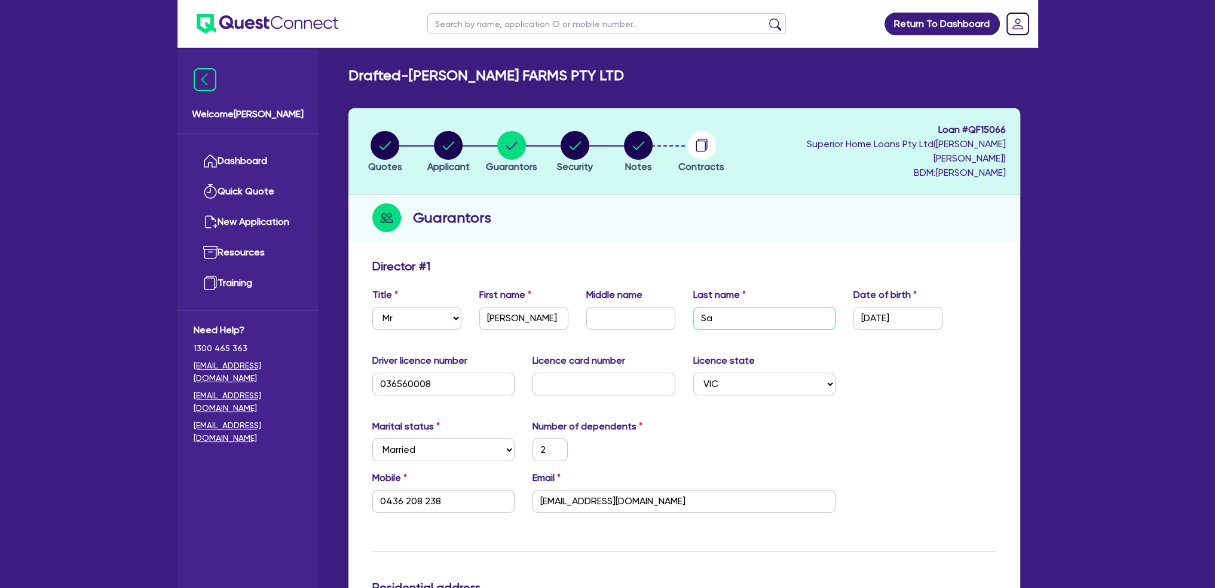
type input "40,000"
type input "700,000"
type input "4,679"
type input "2"
type input "0436 208 238"
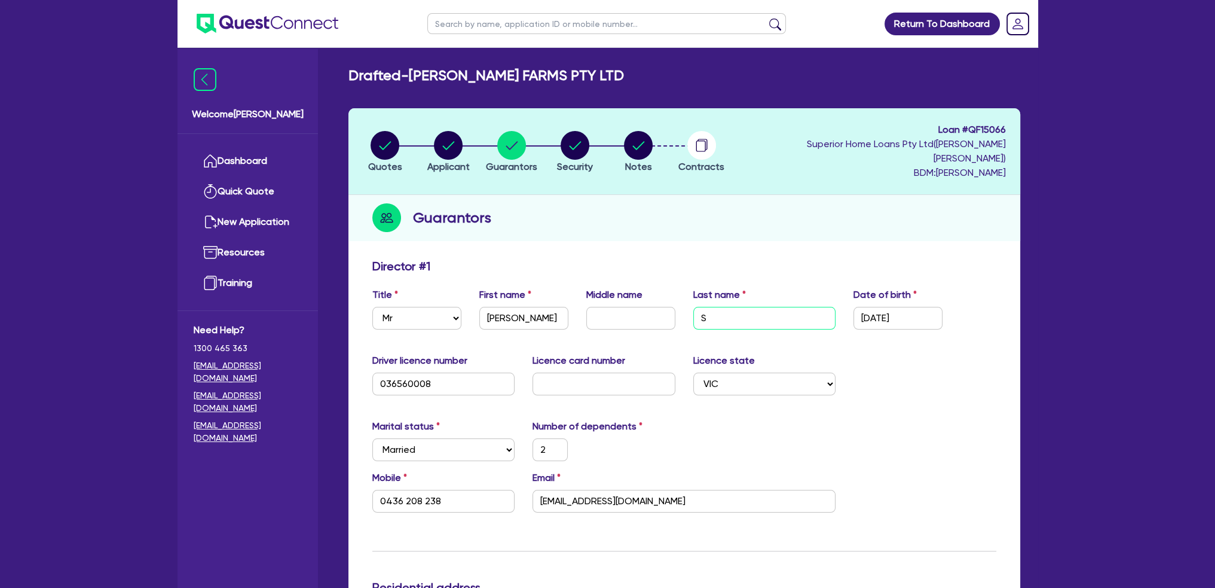
type input "950,000"
type input "550,000"
type input "50,000"
type input "90,000"
type input "40,000"
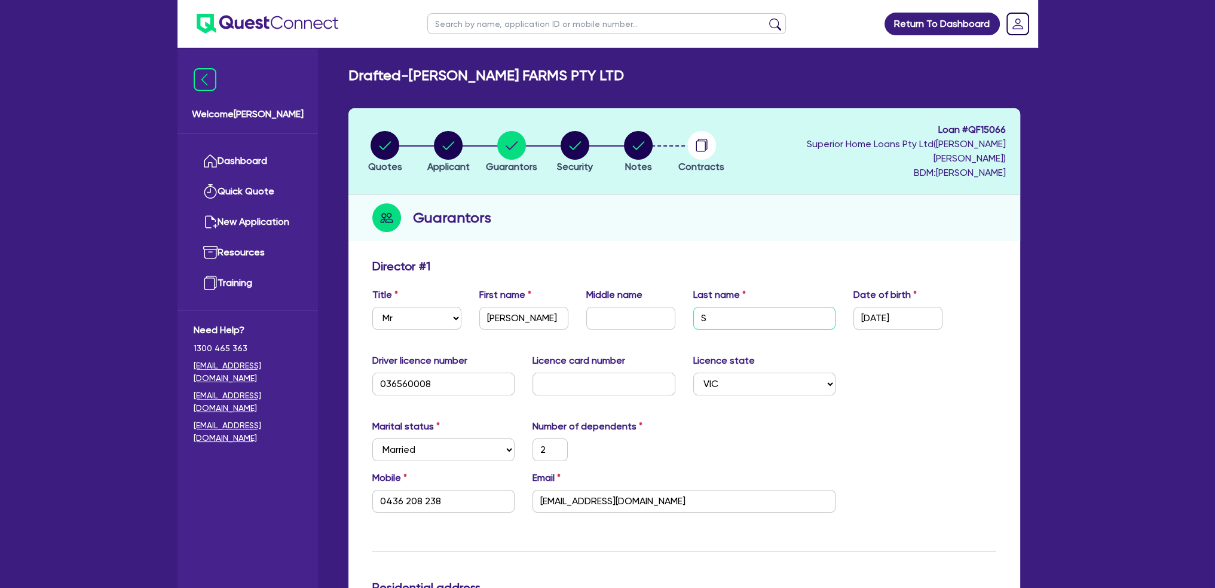
type input "700,000"
type input "4,679"
type input "D"
type input "2"
type input "0436 208 238"
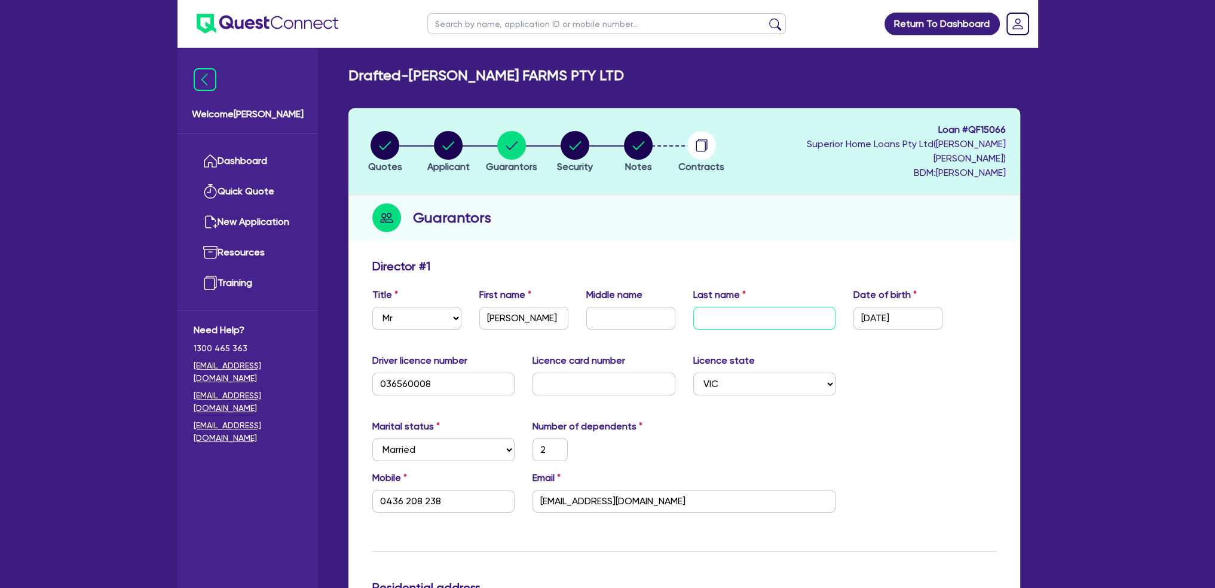
type input "950,000"
type input "550,000"
click at [873, 307] on input "[DATE]" at bounding box center [898, 318] width 89 height 23
click at [438, 372] on input "036560008" at bounding box center [443, 383] width 143 height 23
click at [547, 372] on input "text" at bounding box center [604, 383] width 143 height 23
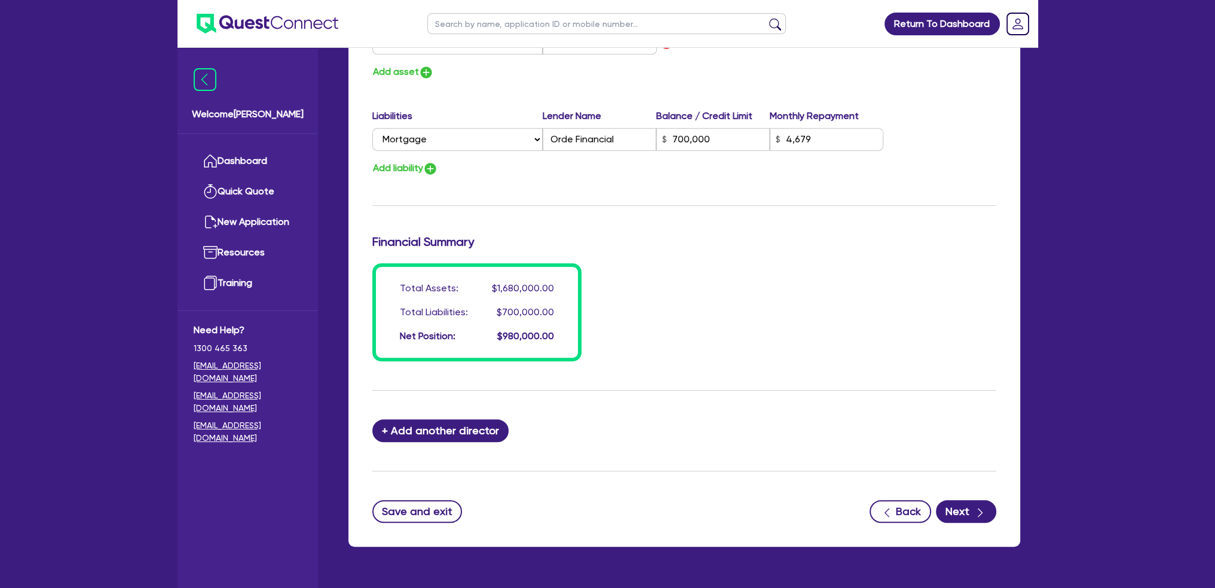
scroll to position [897, 0]
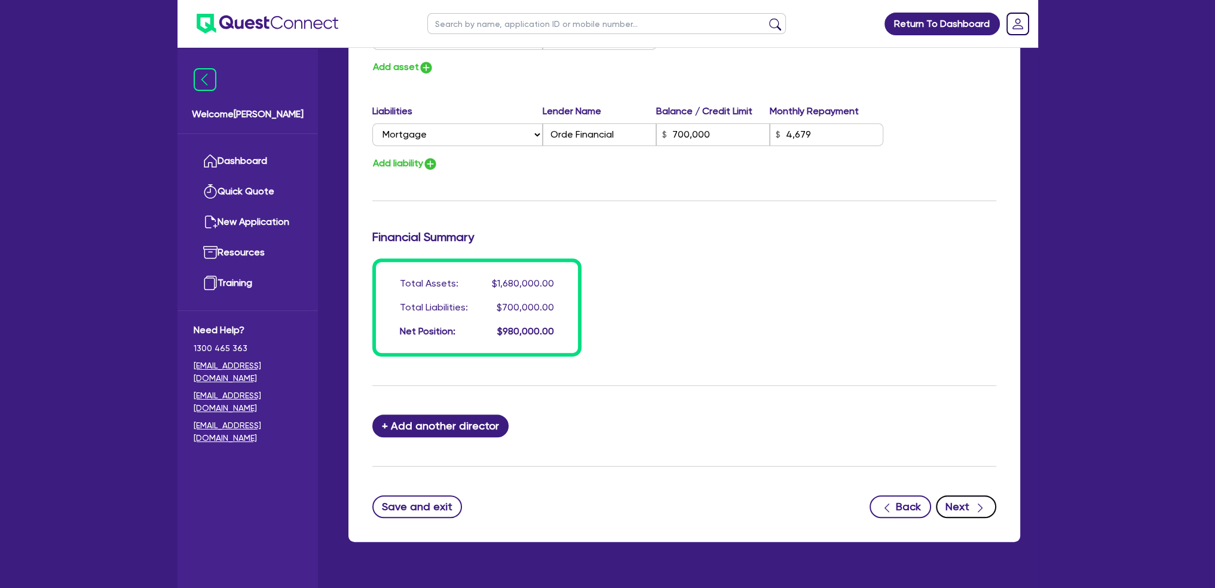
click at [963, 495] on button "Next" at bounding box center [966, 506] width 60 height 23
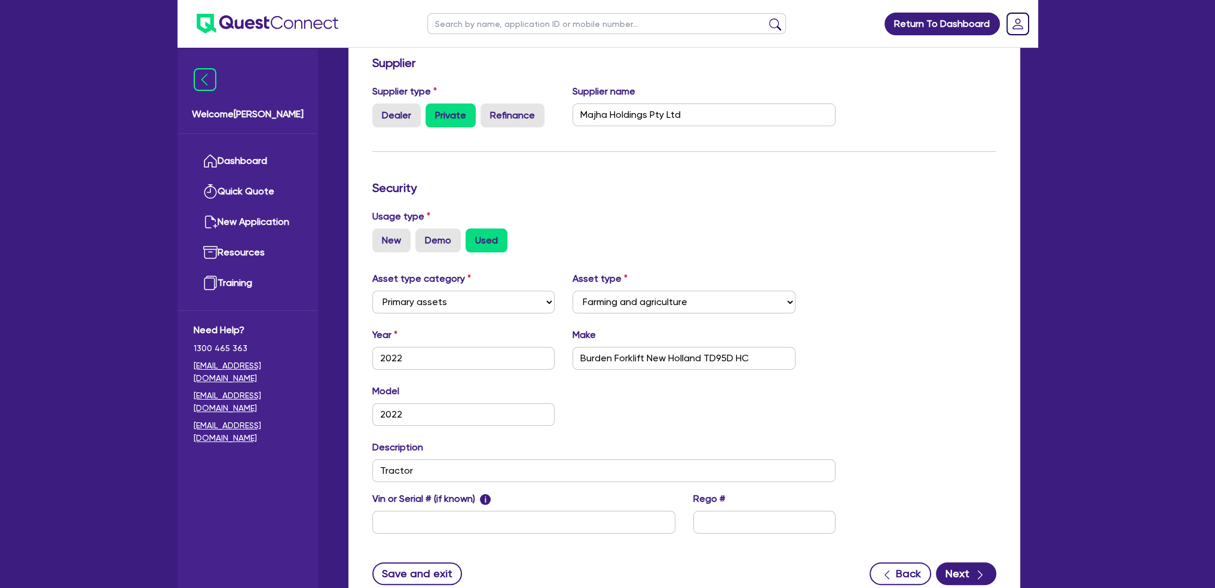
scroll to position [282, 0]
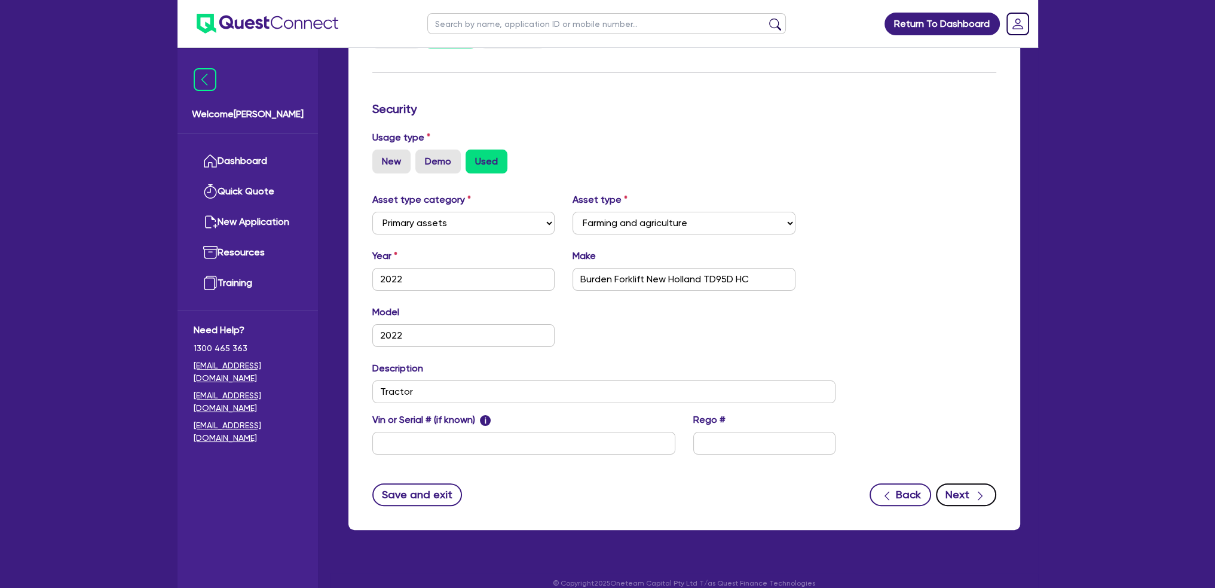
click at [980, 490] on icon "button" at bounding box center [980, 496] width 12 height 12
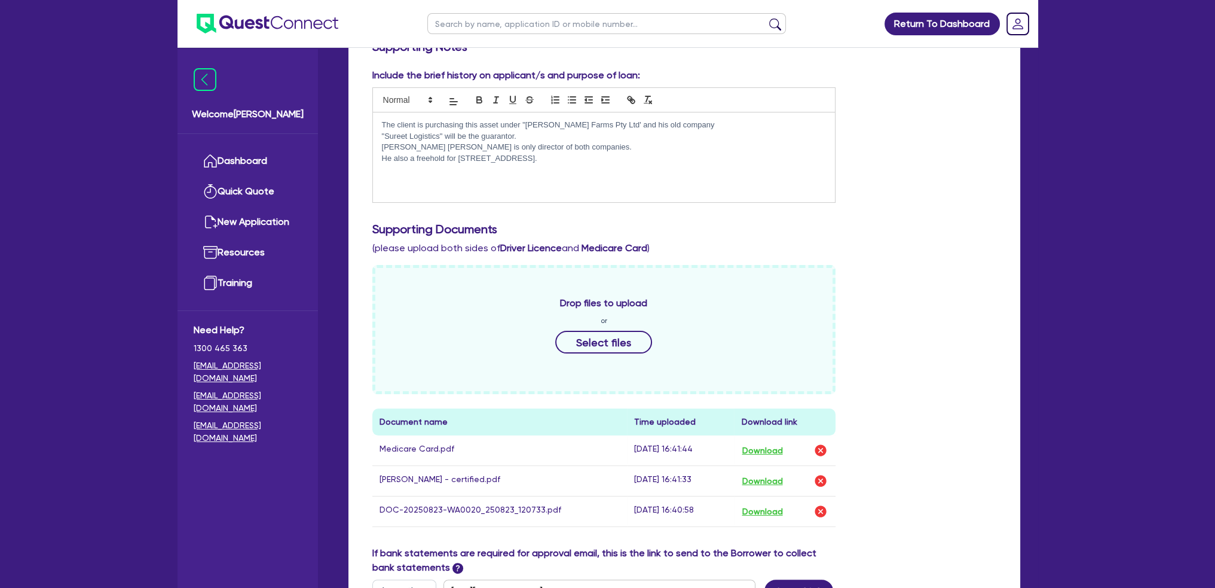
scroll to position [299, 0]
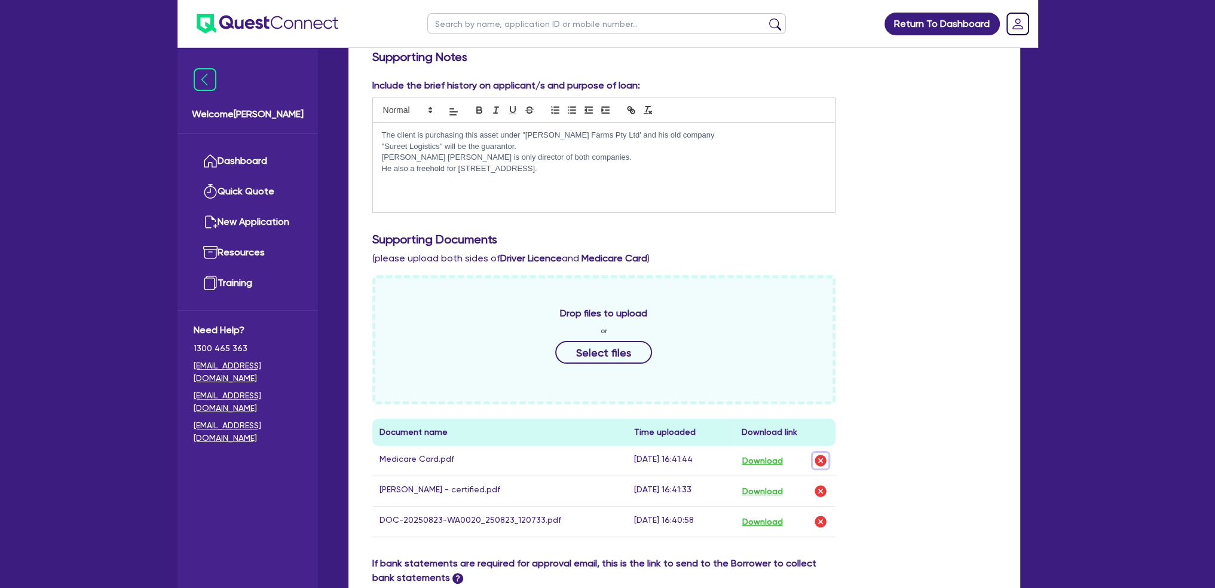
click at [821, 453] on img "button" at bounding box center [821, 460] width 14 height 14
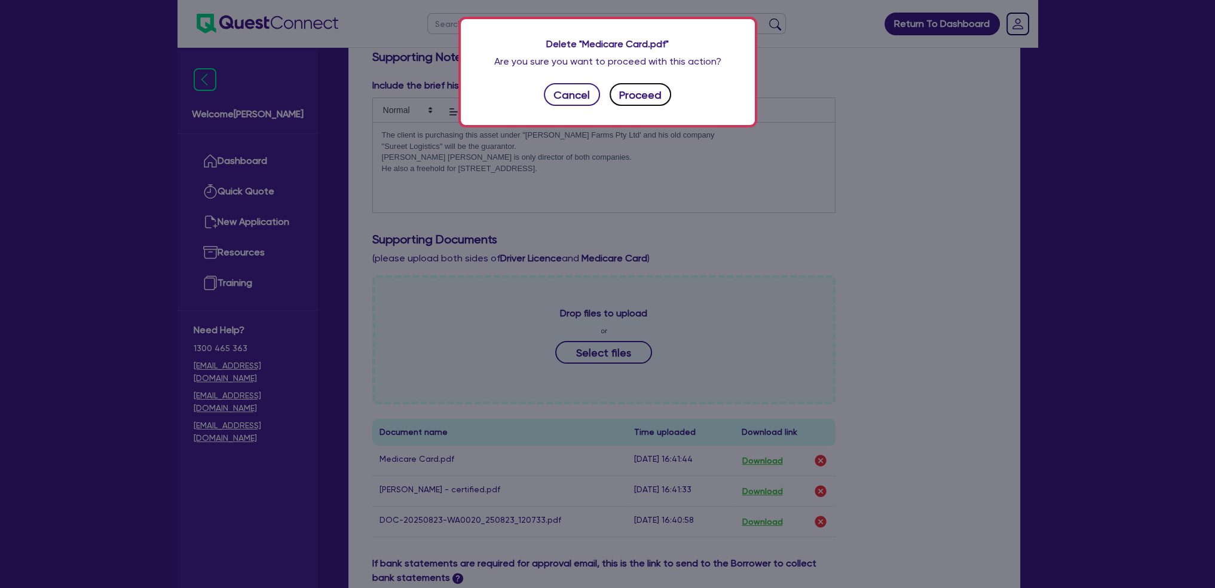
click at [634, 92] on button "Proceed" at bounding box center [641, 94] width 62 height 23
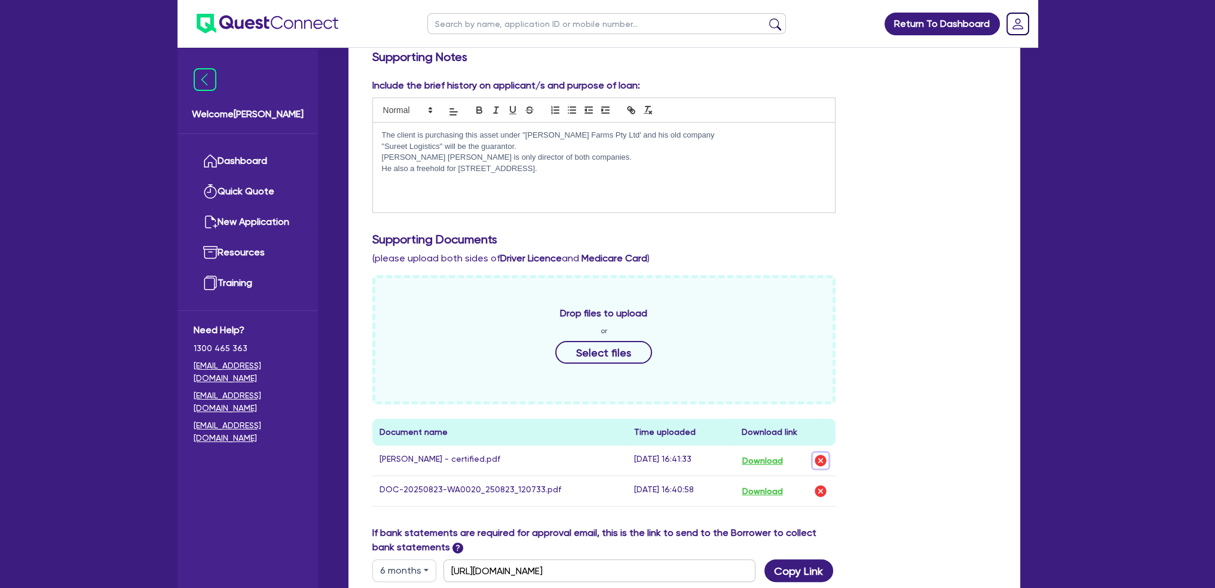
click at [820, 453] on img "button" at bounding box center [821, 460] width 14 height 14
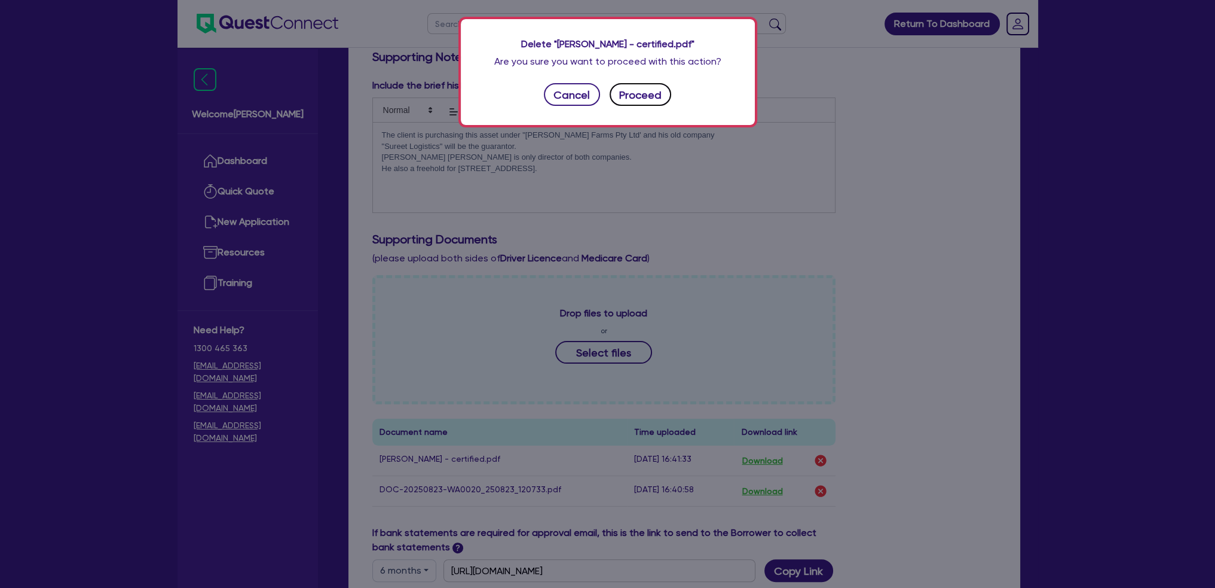
click at [626, 93] on button "Proceed" at bounding box center [641, 94] width 62 height 23
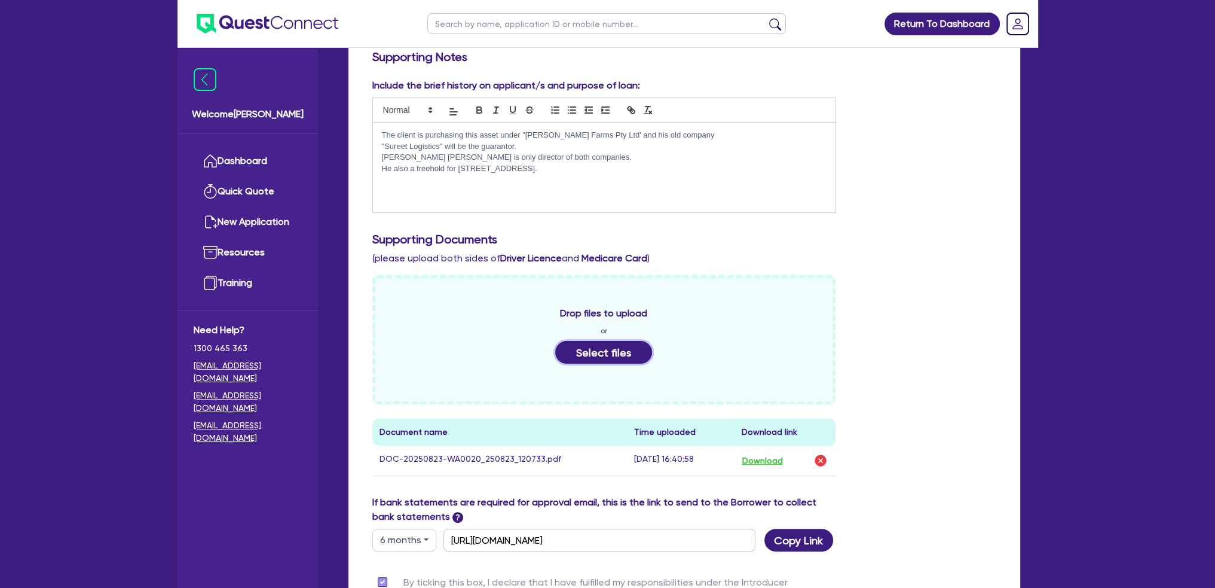
click at [612, 341] on button "Select files" at bounding box center [603, 352] width 97 height 23
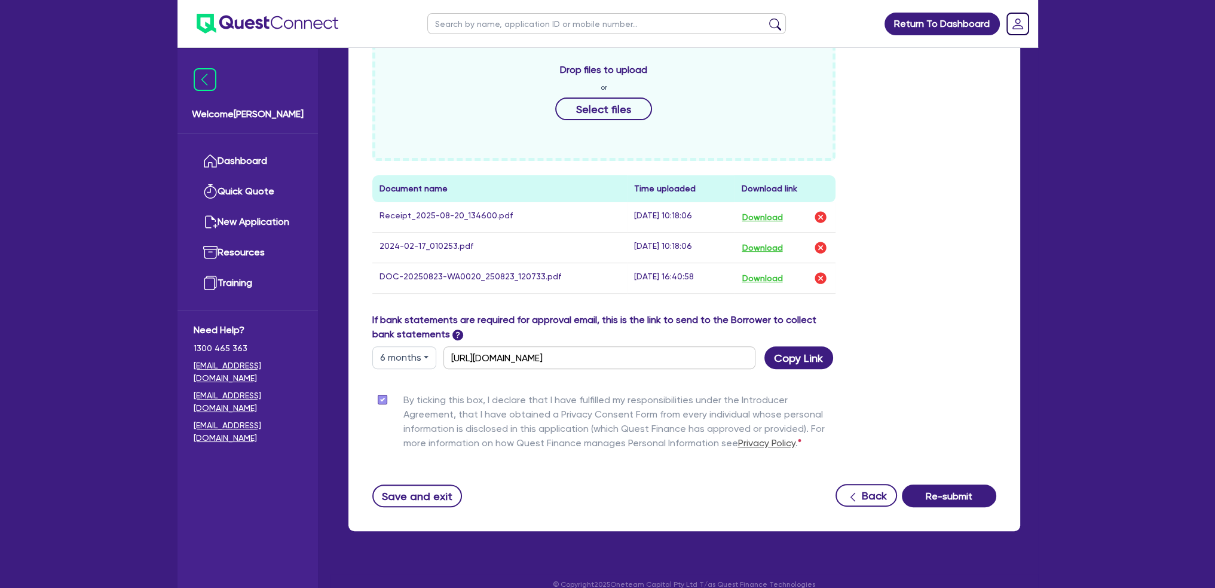
scroll to position [543, 0]
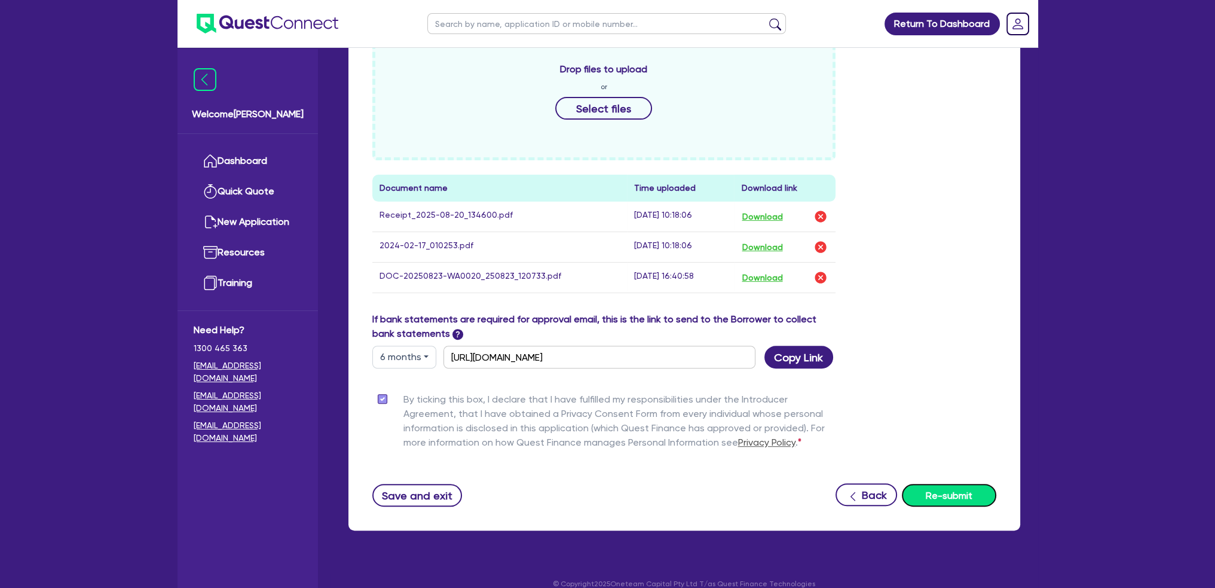
click at [954, 484] on button "Re-submit" at bounding box center [949, 495] width 94 height 23
